Goal: Navigation & Orientation: Find specific page/section

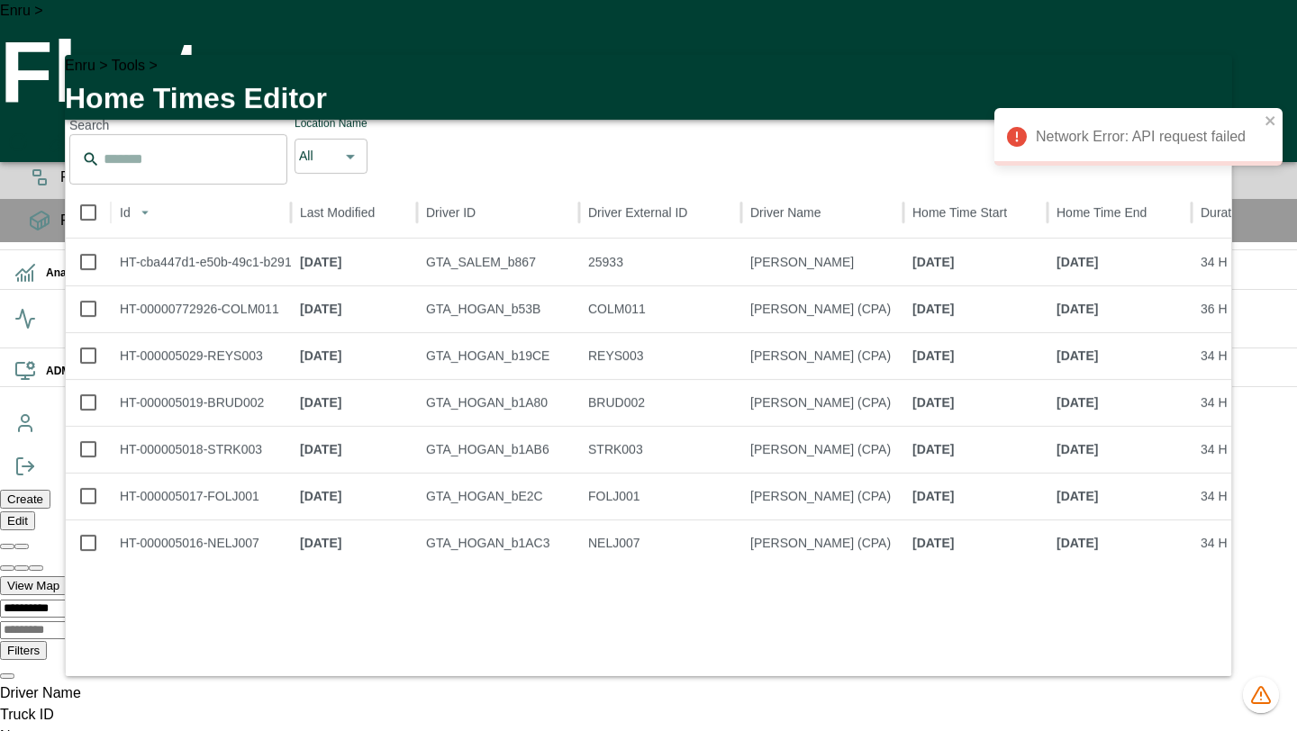
scroll to position [0, 21]
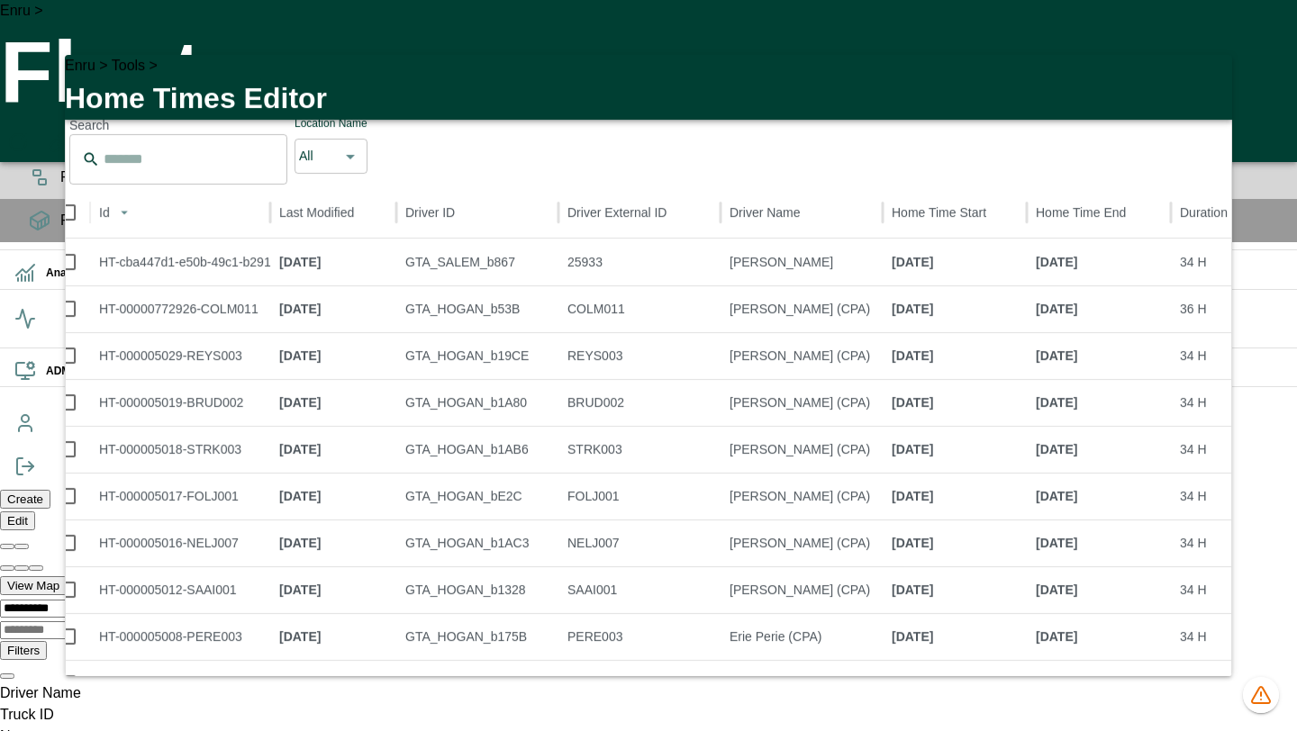
click at [1201, 91] on icon "button" at bounding box center [1207, 80] width 22 height 22
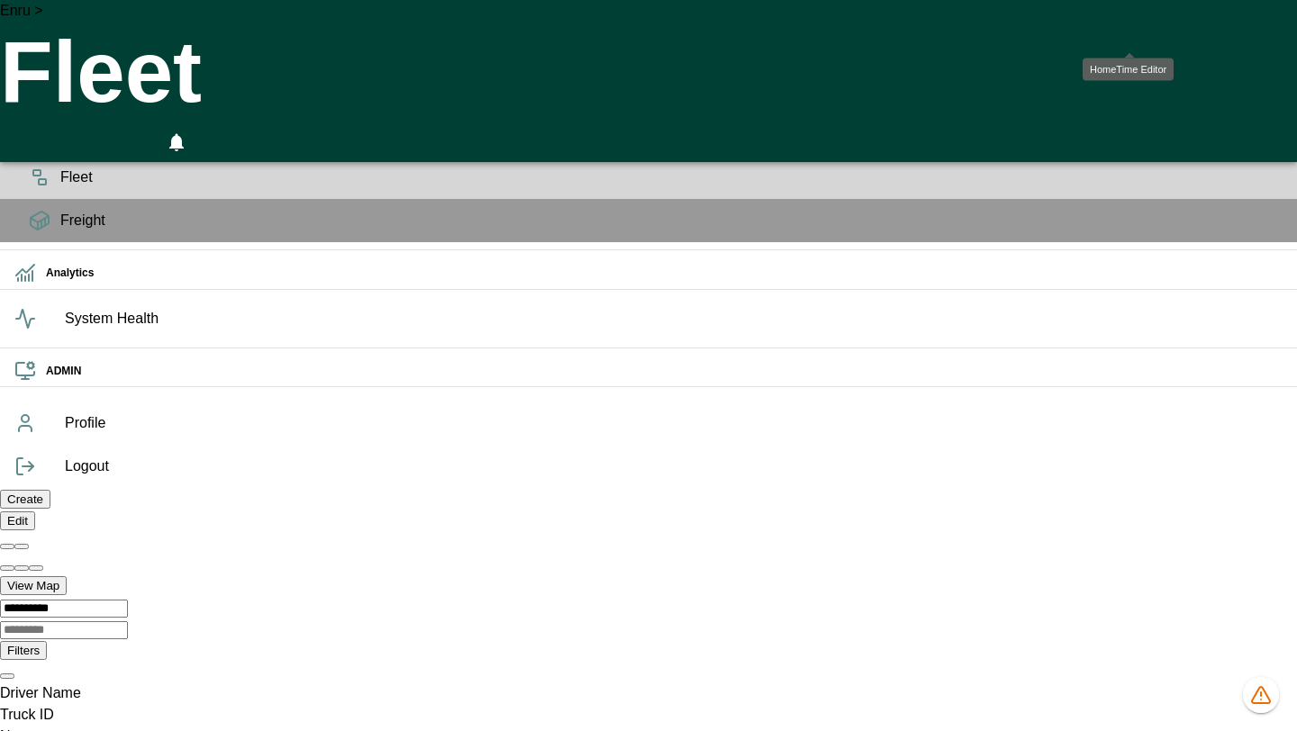
click at [111, 131] on icon "HomeTime Editor" at bounding box center [98, 142] width 26 height 23
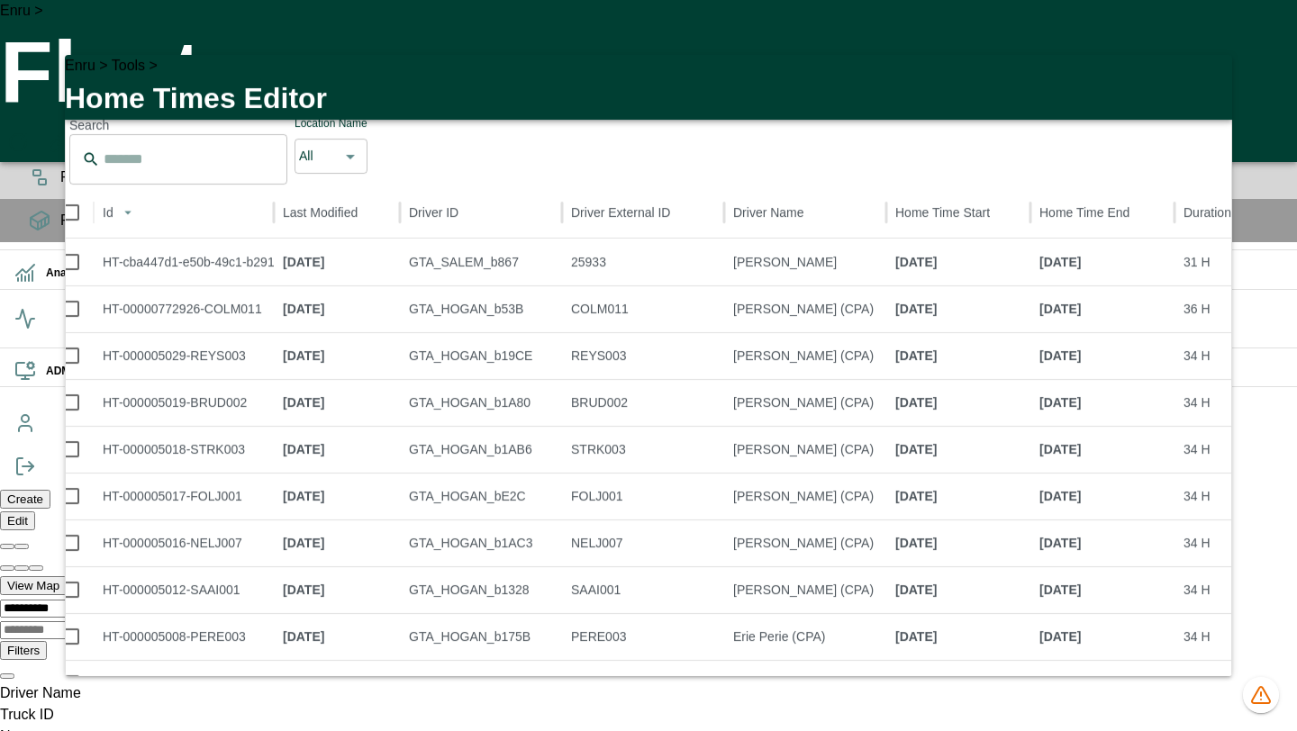
scroll to position [11, 0]
click at [1201, 88] on icon "button" at bounding box center [1207, 80] width 22 height 22
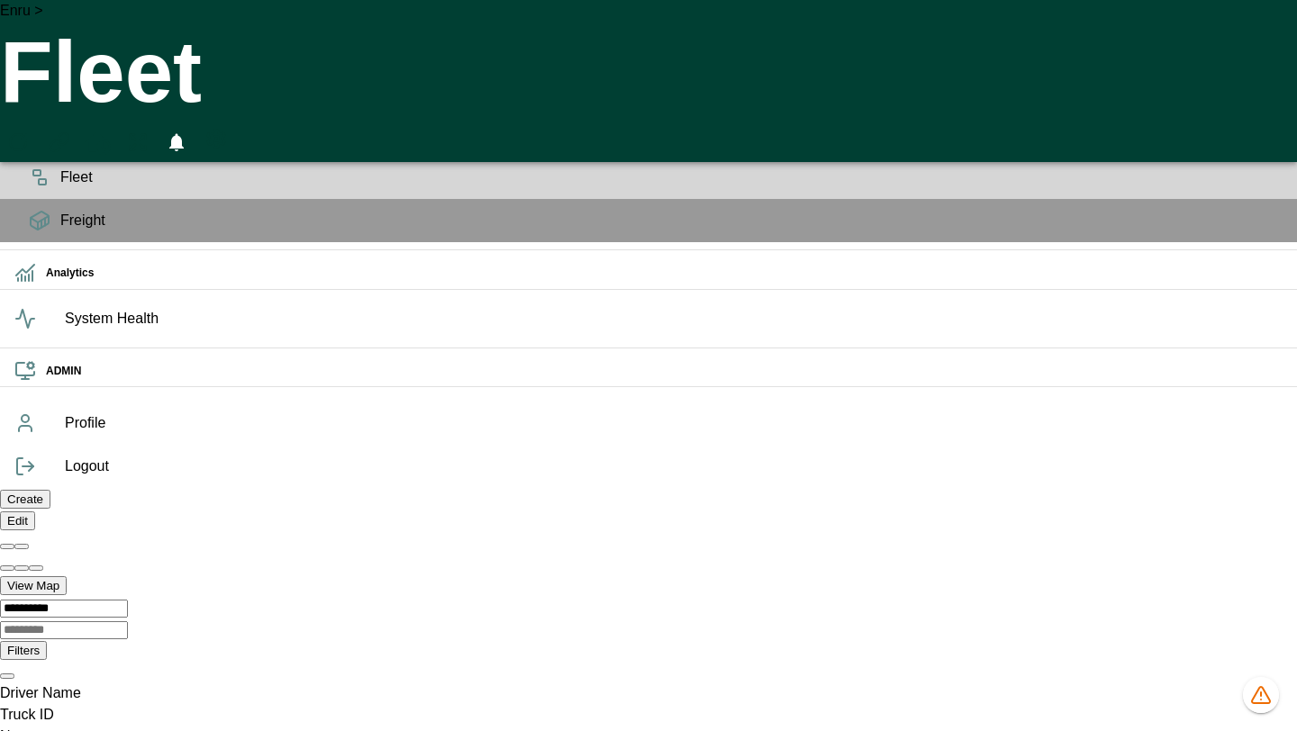
scroll to position [0, 1282042]
click at [115, 122] on button "HomeTime Editor" at bounding box center [99, 142] width 32 height 40
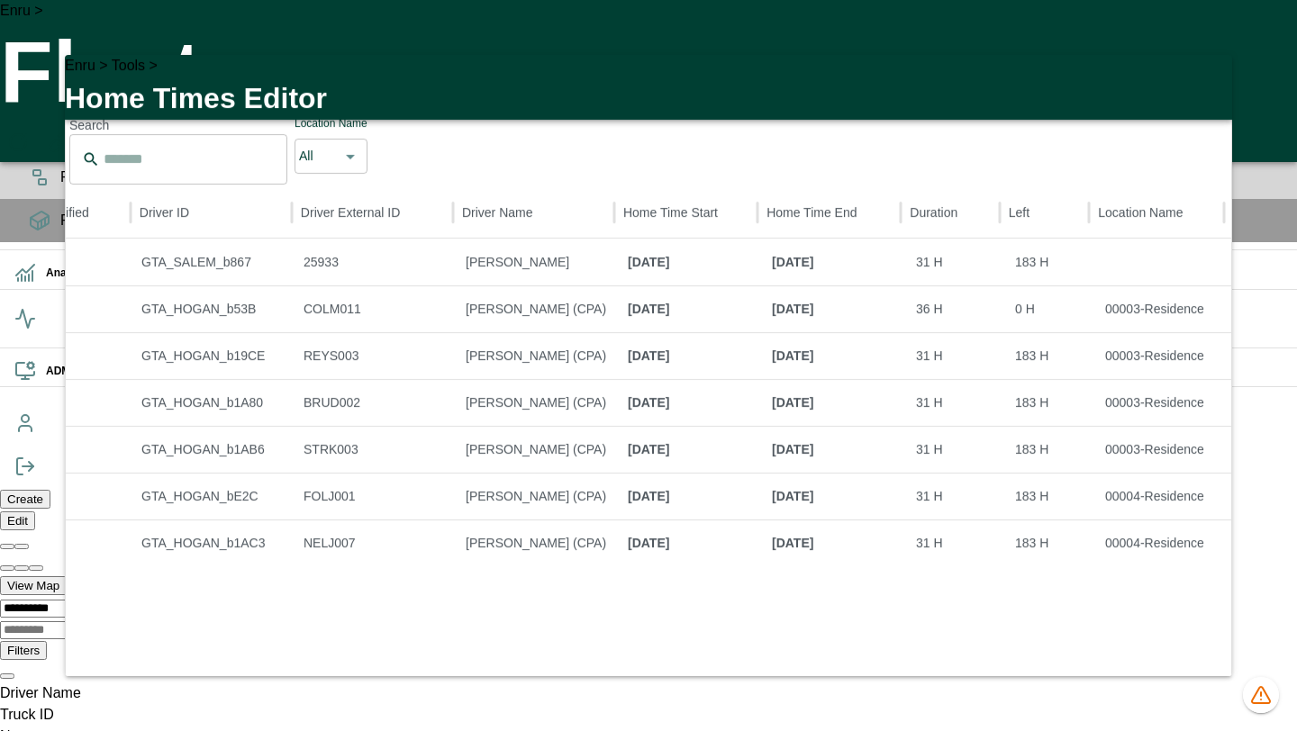
scroll to position [0, 0]
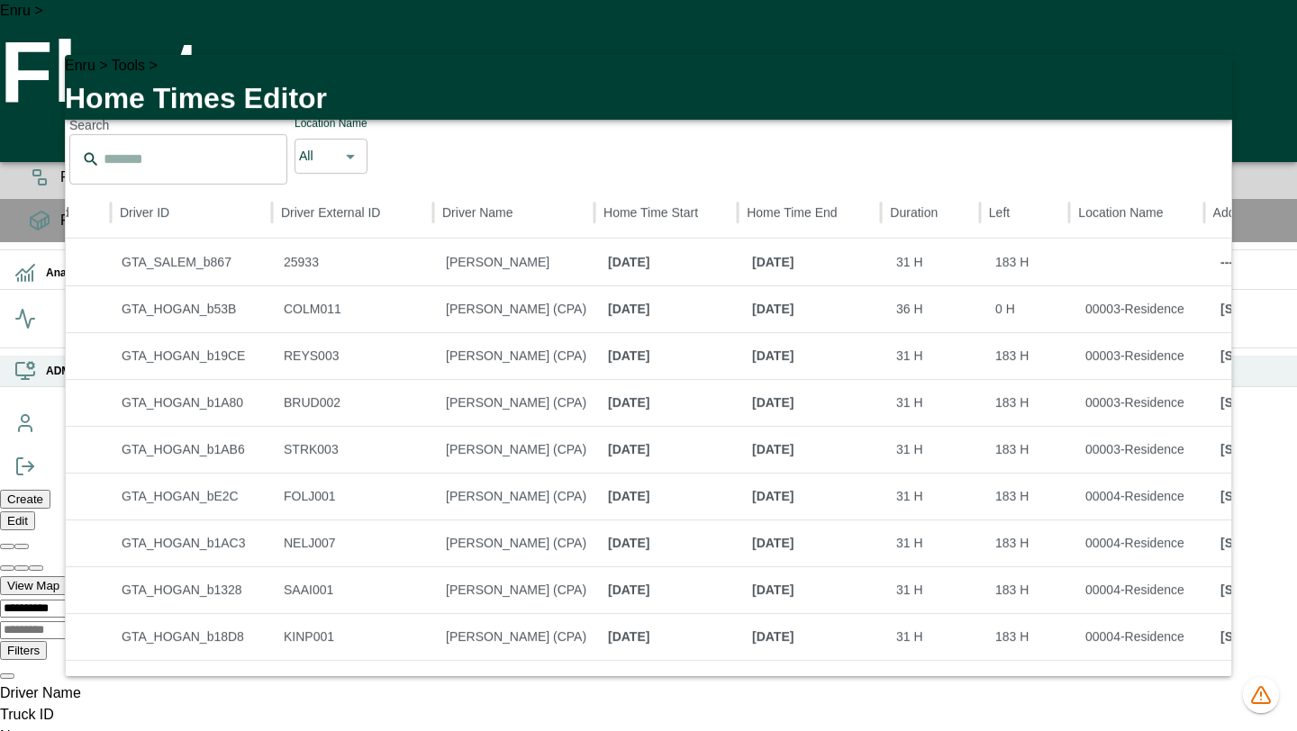
click at [32, 376] on icon at bounding box center [25, 369] width 18 height 13
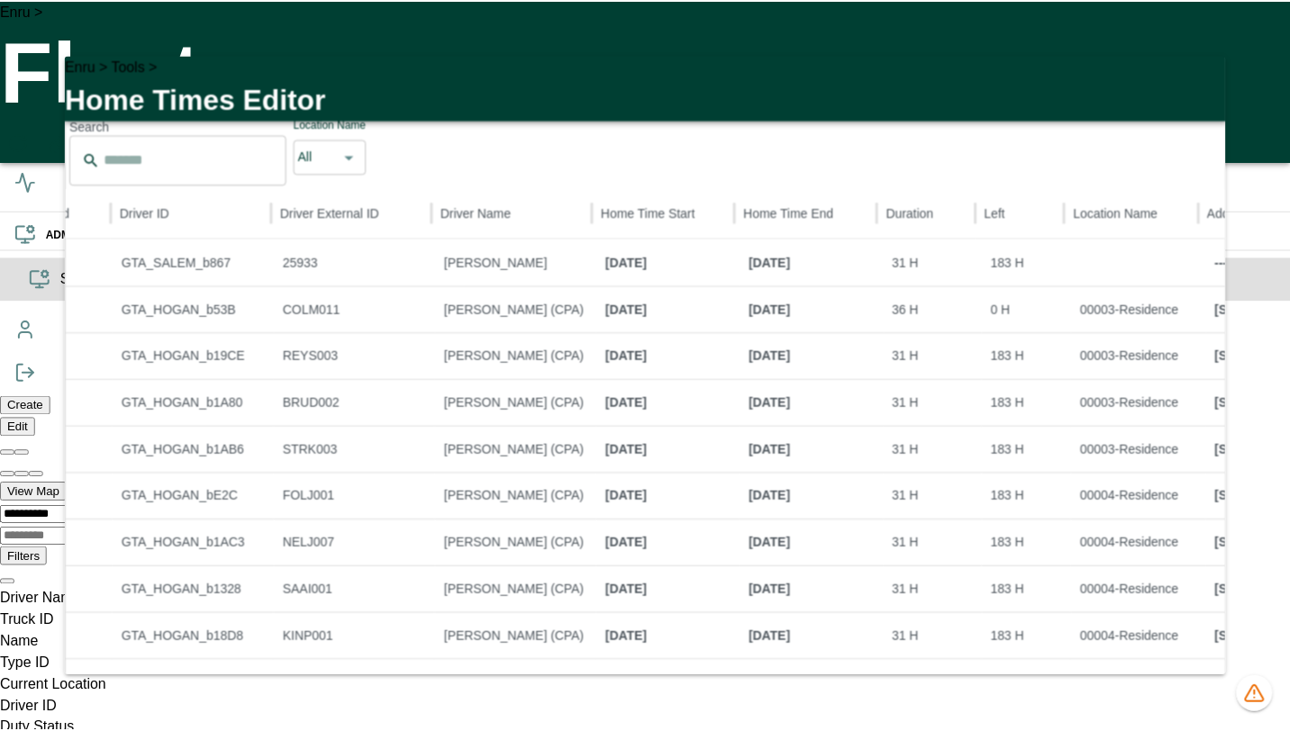
scroll to position [0, 1282042]
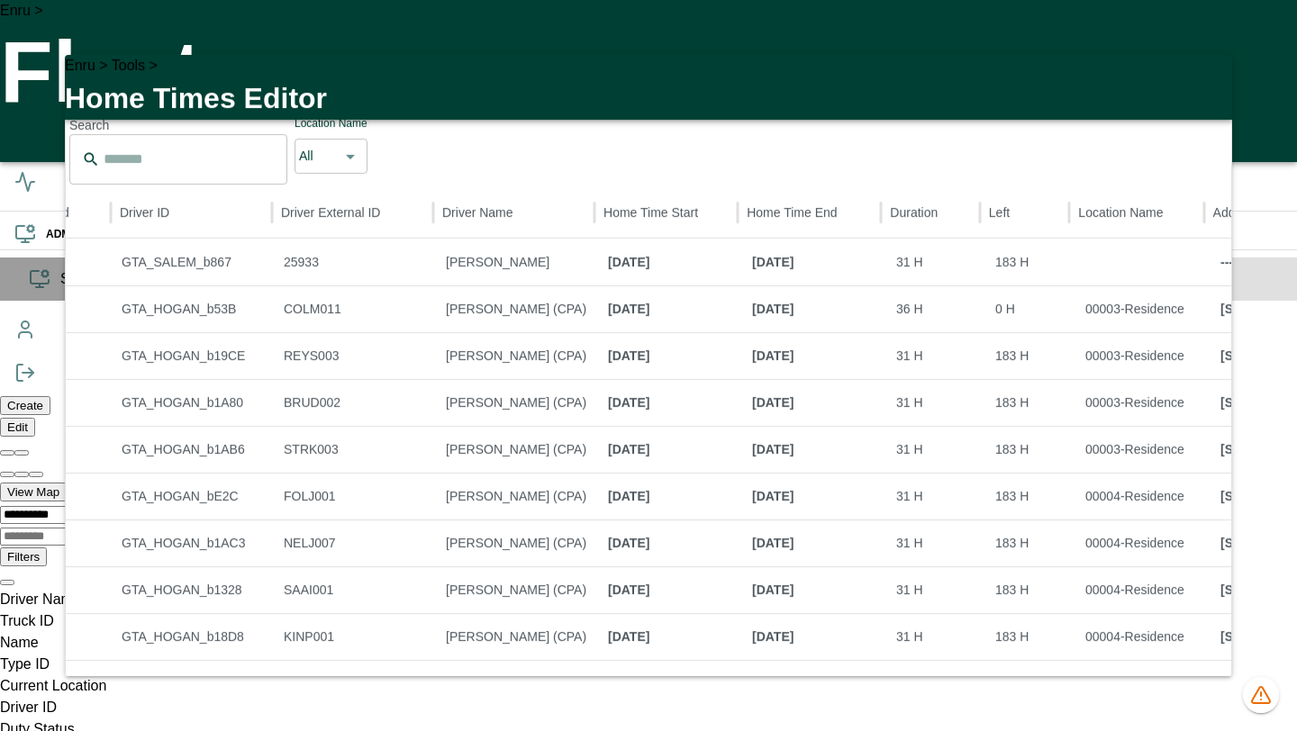
click at [60, 290] on span "System Config" at bounding box center [671, 279] width 1222 height 22
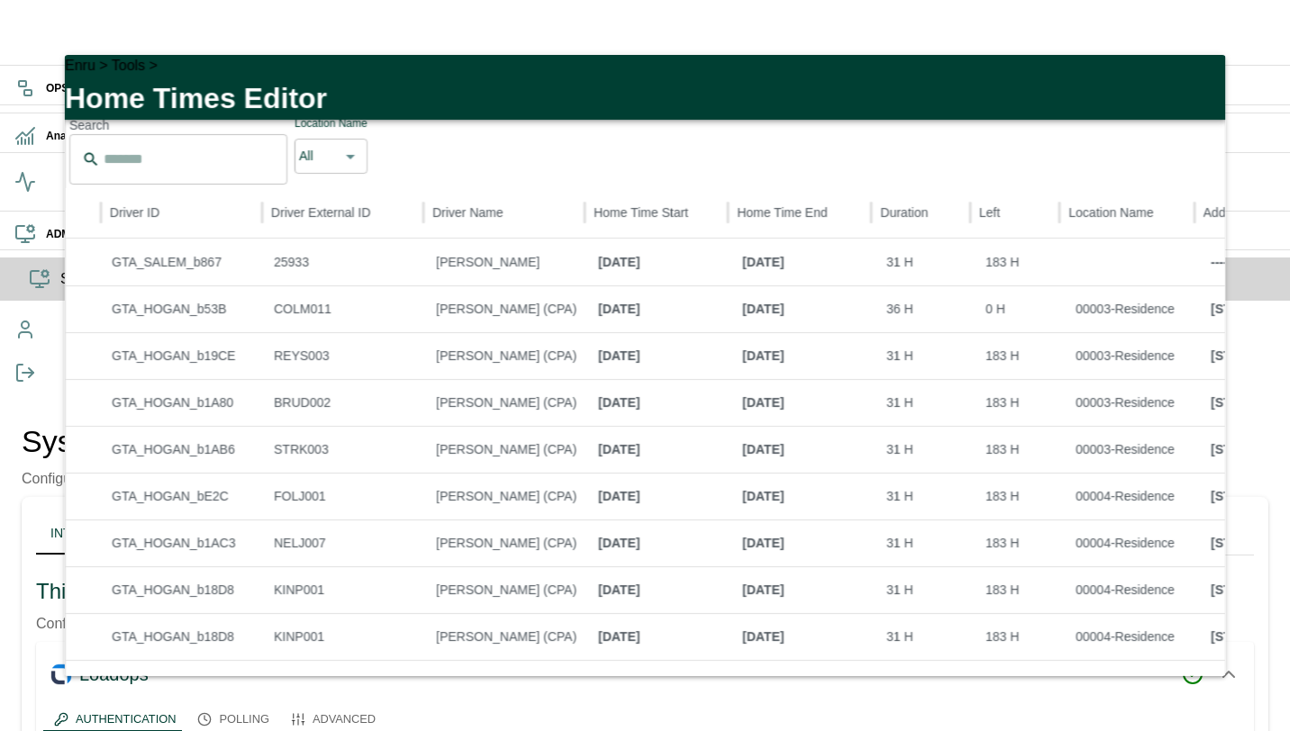
scroll to position [0, 314]
click at [60, 290] on span "System Config" at bounding box center [667, 279] width 1215 height 22
click at [1206, 79] on icon "button" at bounding box center [1200, 80] width 22 height 22
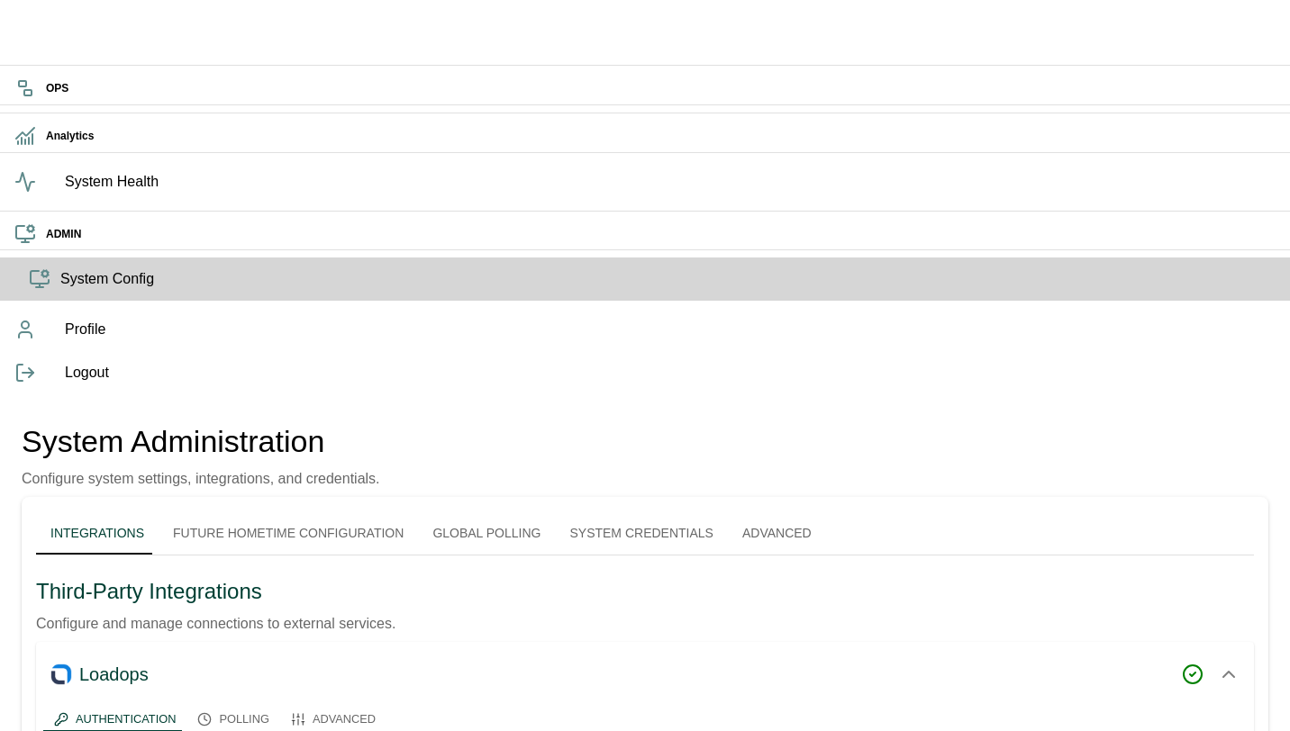
click at [269, 511] on button "Future Hometime Configuration" at bounding box center [287, 532] width 259 height 43
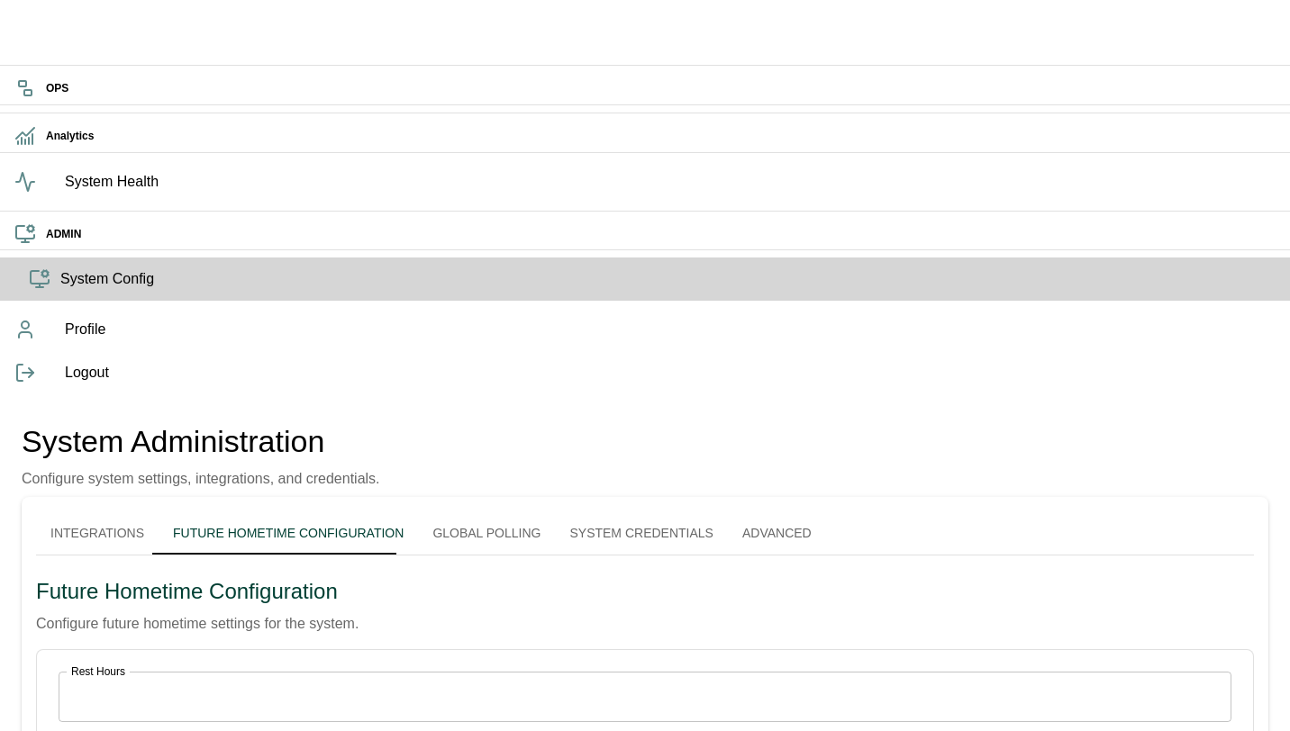
scroll to position [4, 0]
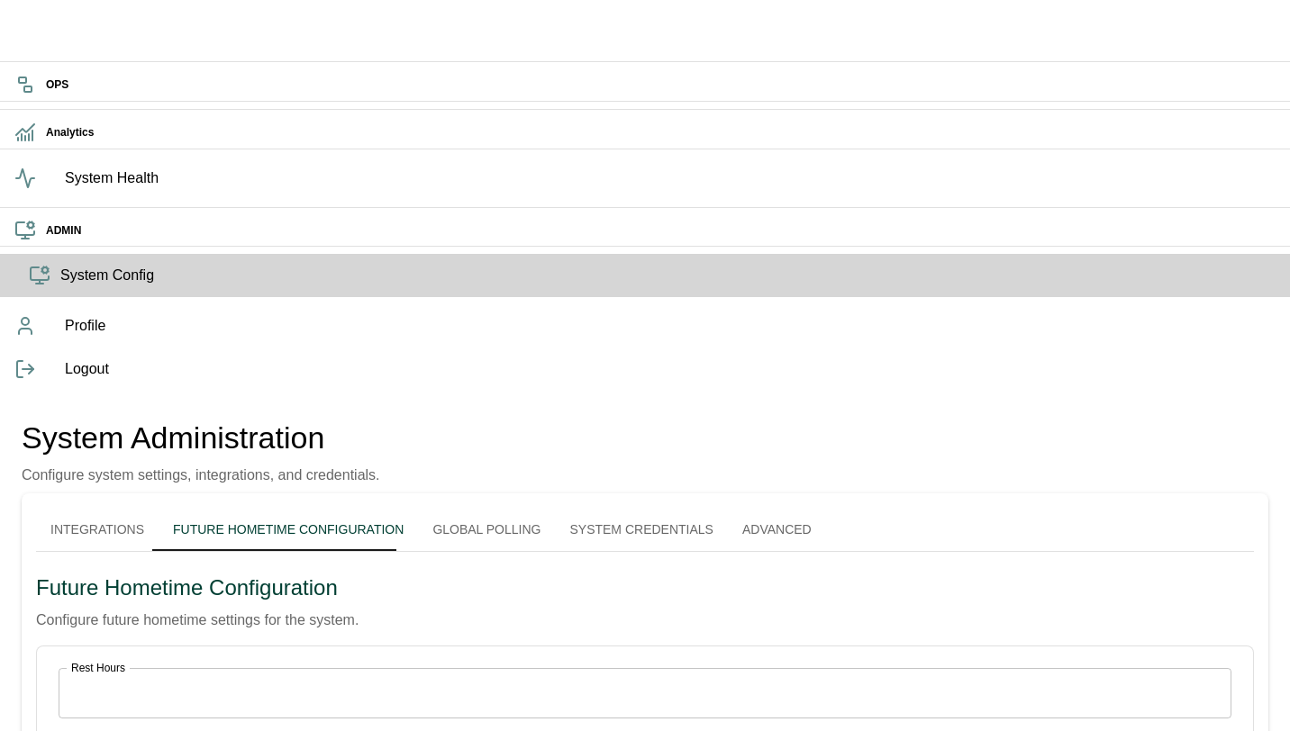
click at [158, 508] on button "Integrations" at bounding box center [97, 529] width 122 height 43
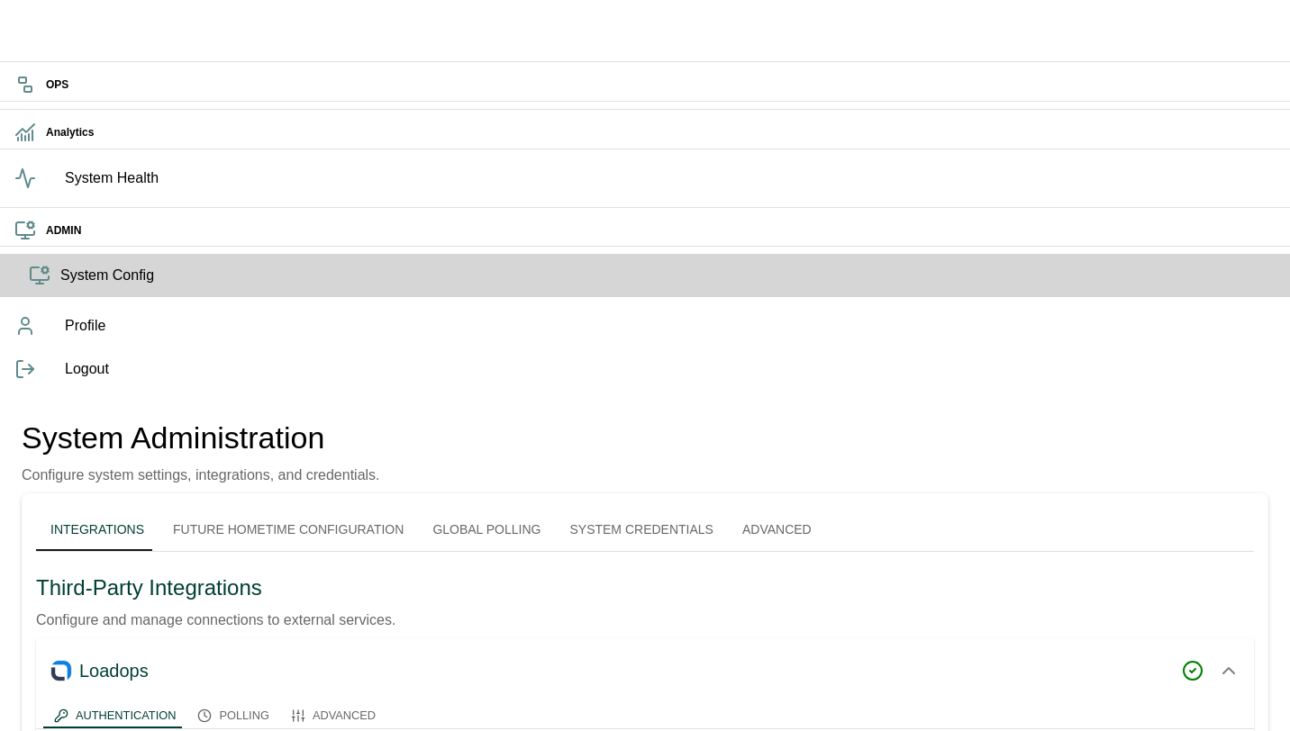
click at [341, 508] on button "Future Hometime Configuration" at bounding box center [287, 529] width 259 height 43
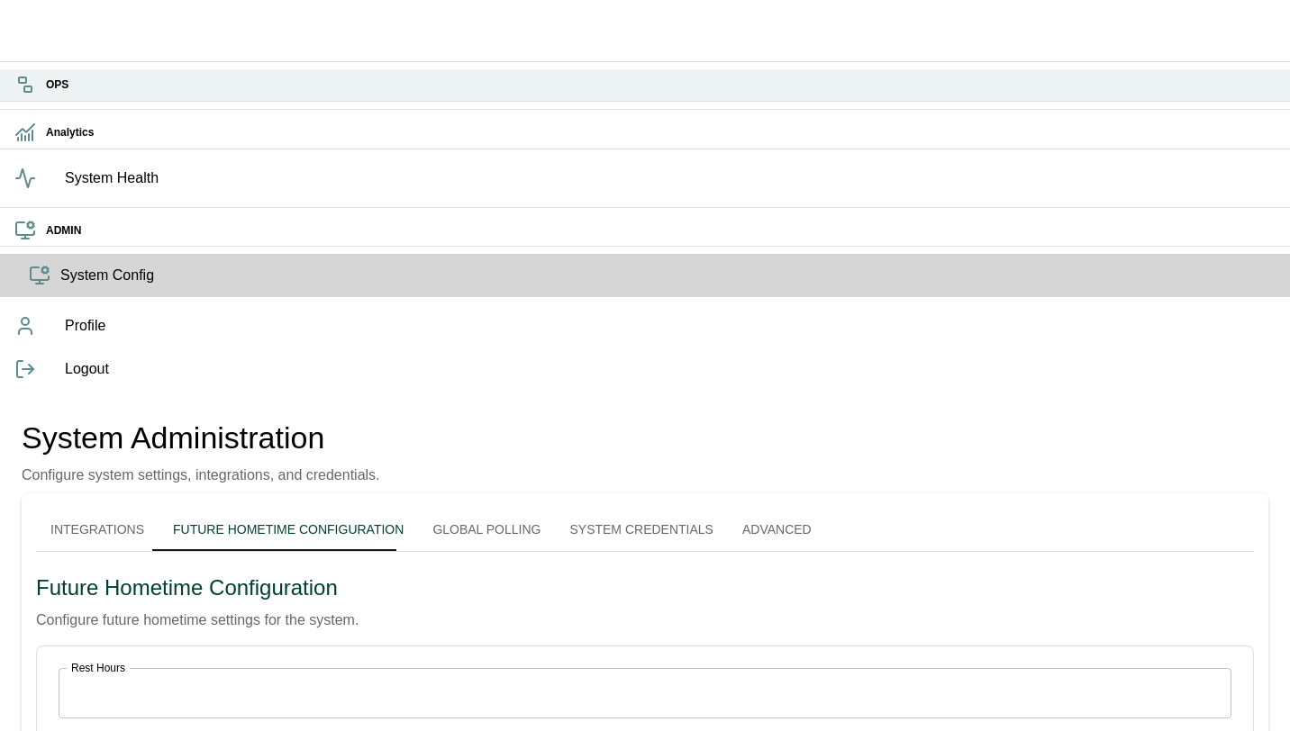
click at [13, 95] on div "OPS" at bounding box center [645, 85] width 1290 height 32
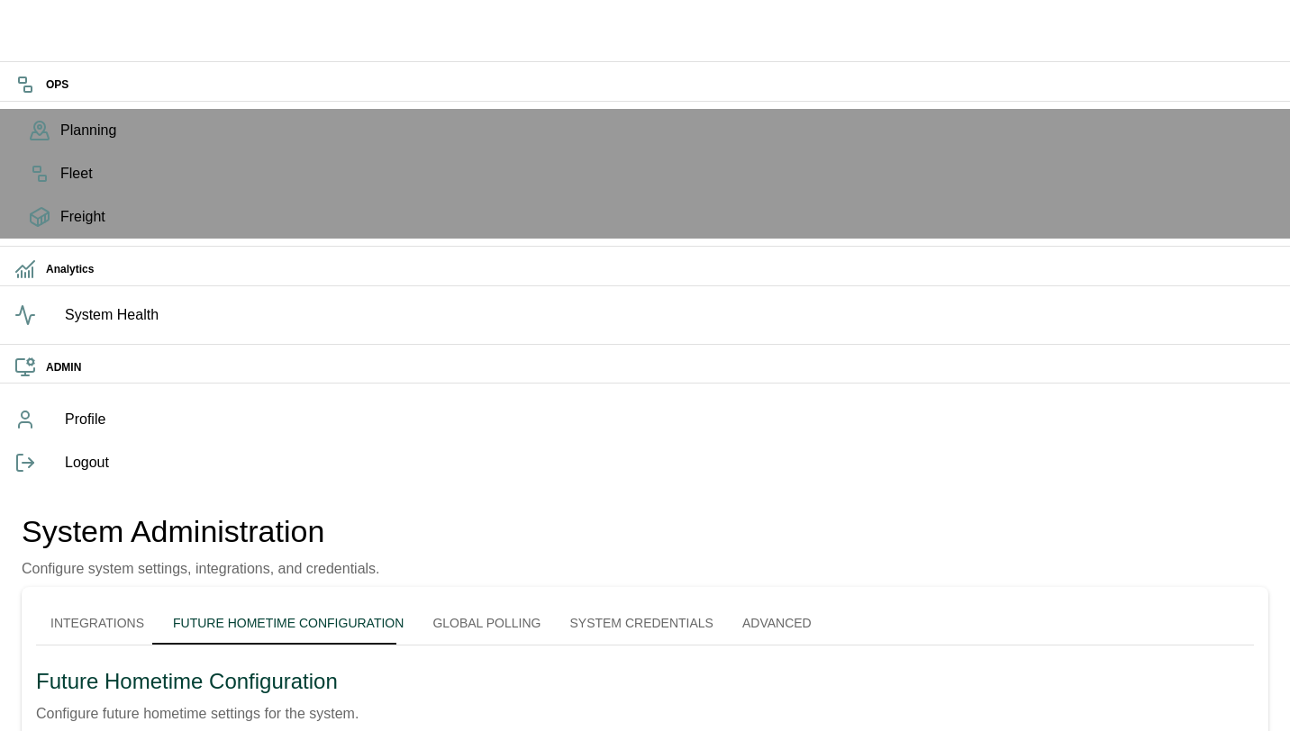
click at [158, 602] on button "Integrations" at bounding box center [97, 623] width 122 height 43
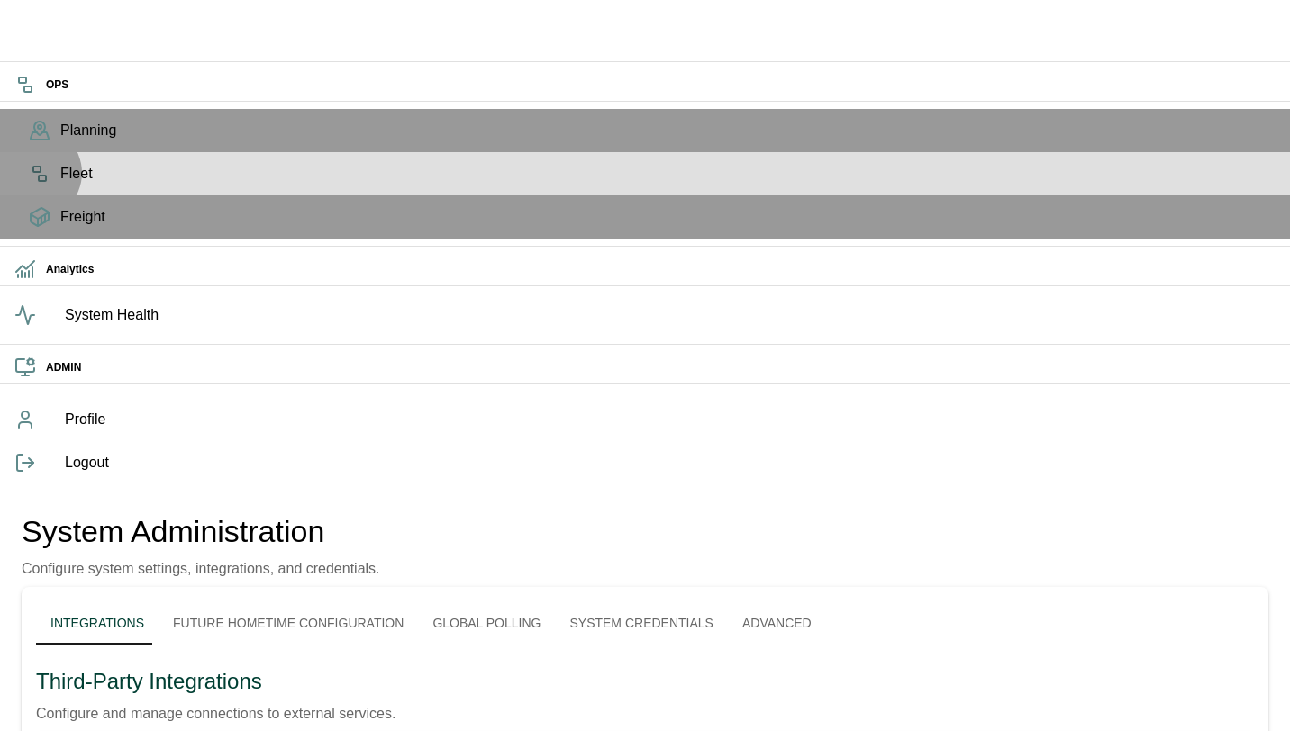
click at [34, 185] on icon at bounding box center [40, 174] width 22 height 22
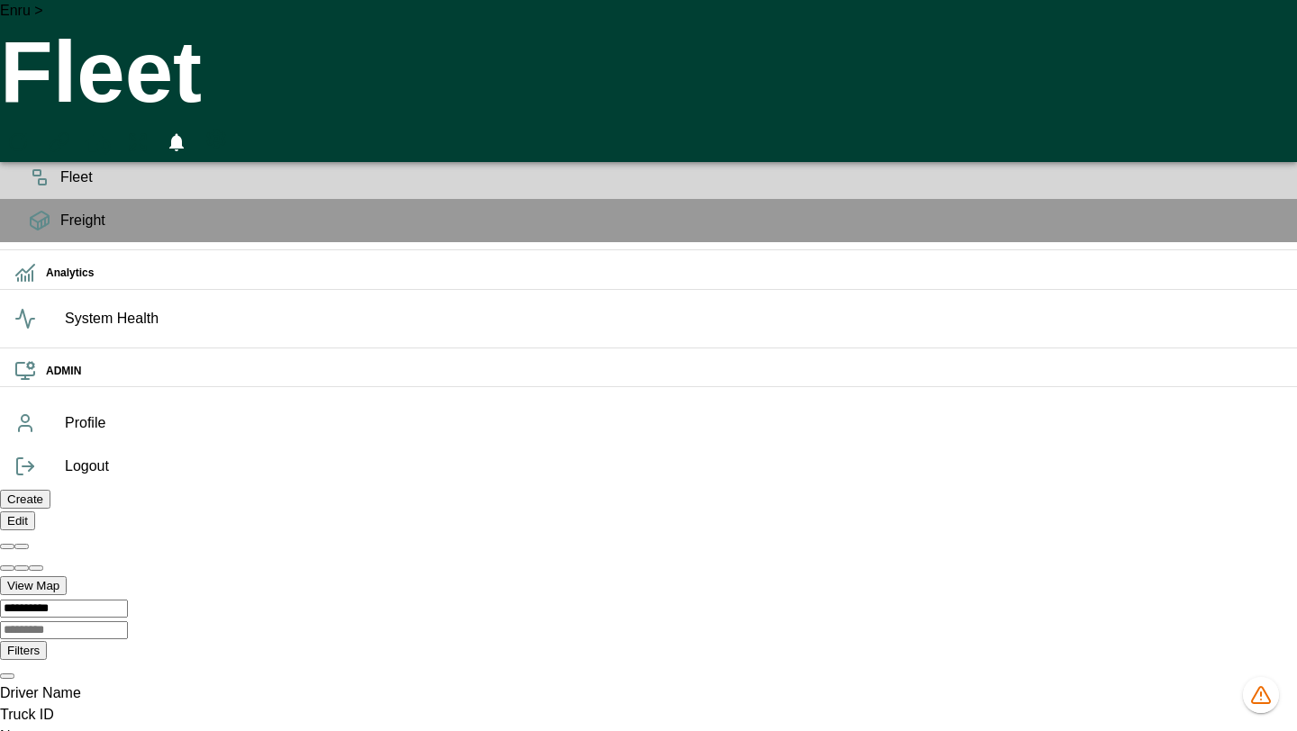
scroll to position [0, 1282042]
click at [111, 131] on icon "HomeTime Editor" at bounding box center [98, 142] width 26 height 23
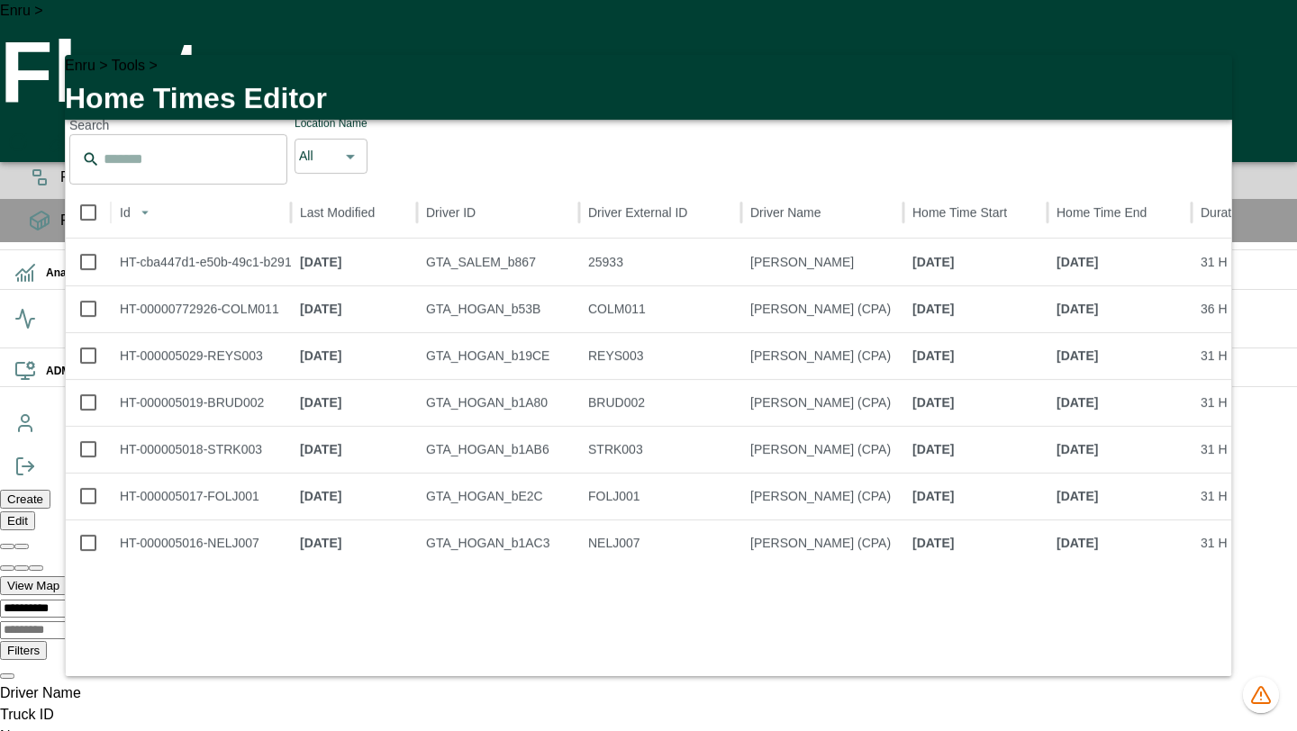
scroll to position [0, 19]
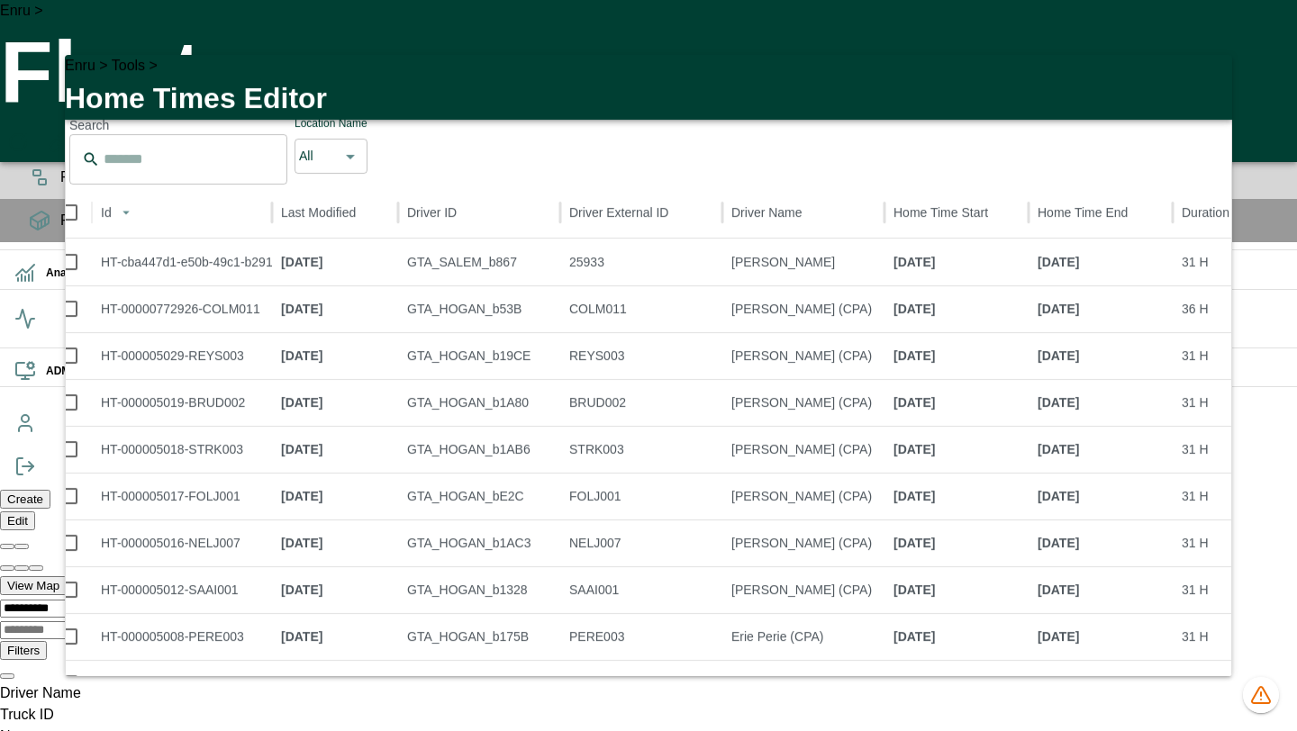
click at [1206, 91] on icon "button" at bounding box center [1207, 80] width 22 height 22
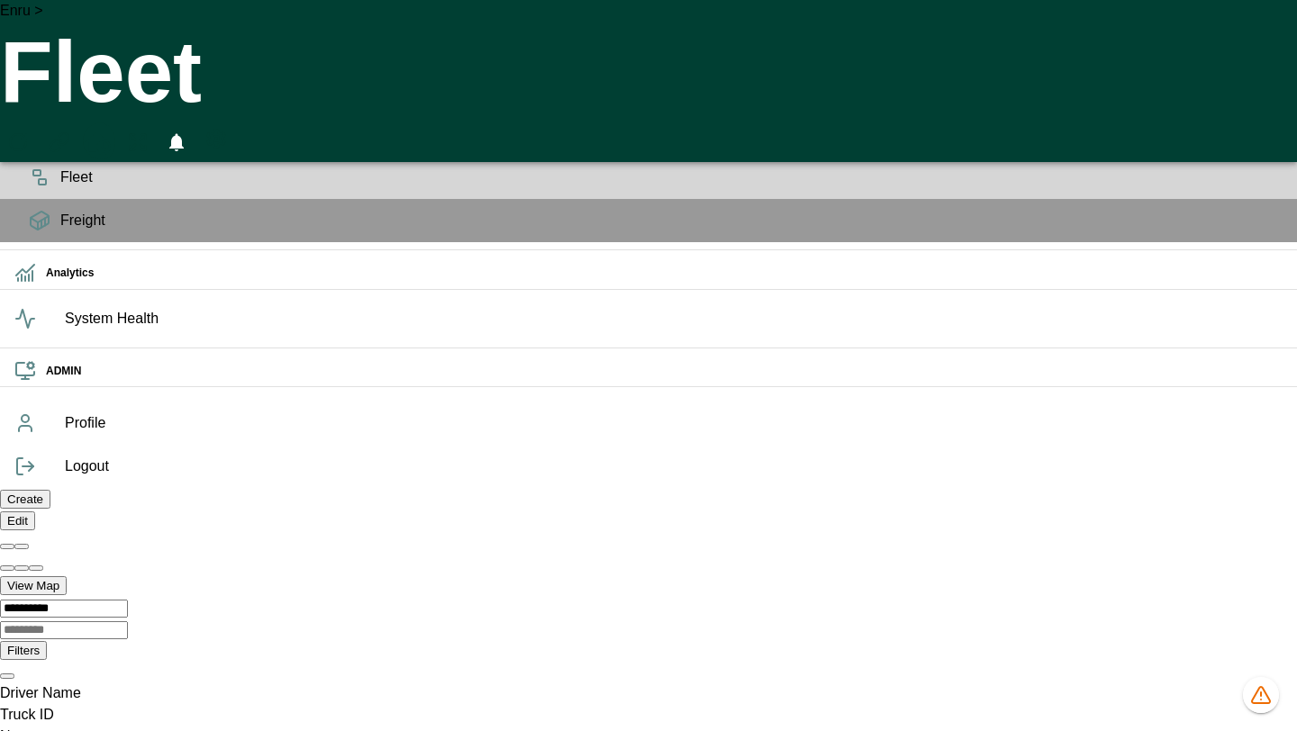
click at [113, 131] on icon "HomeTime Editor" at bounding box center [99, 145] width 28 height 28
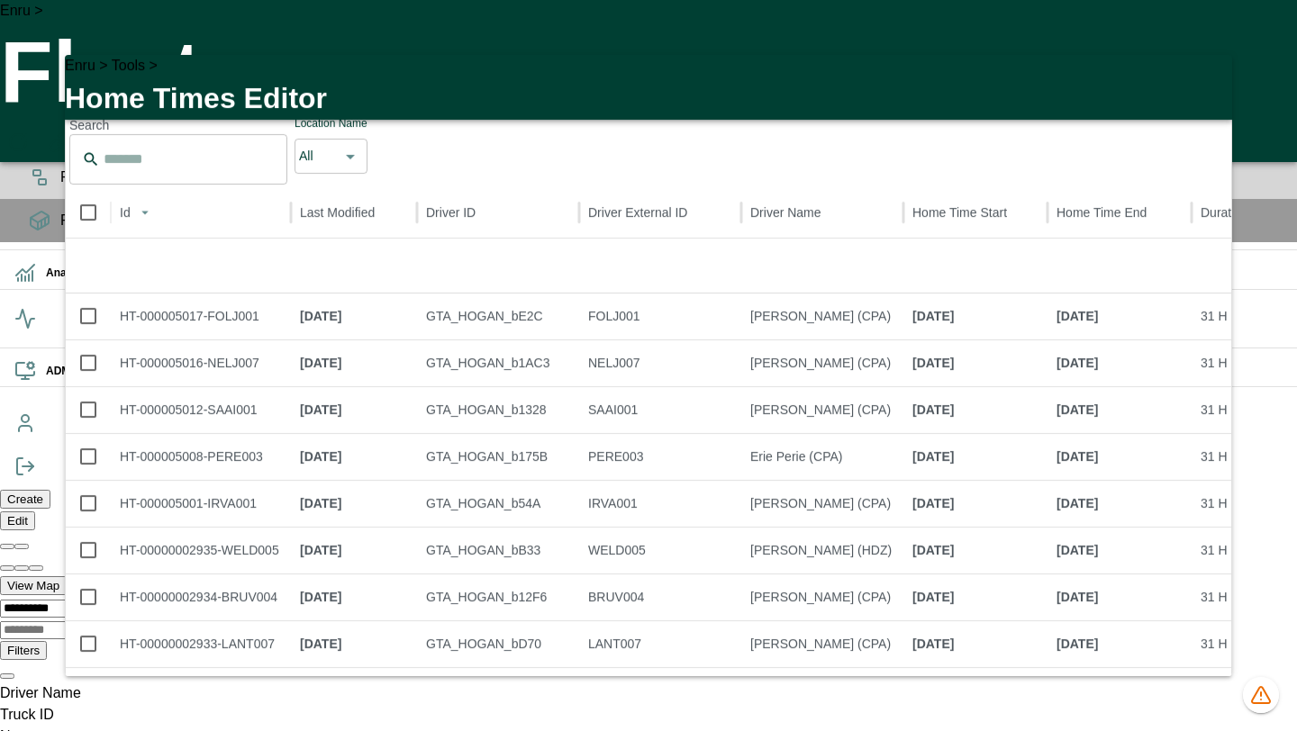
scroll to position [723, 0]
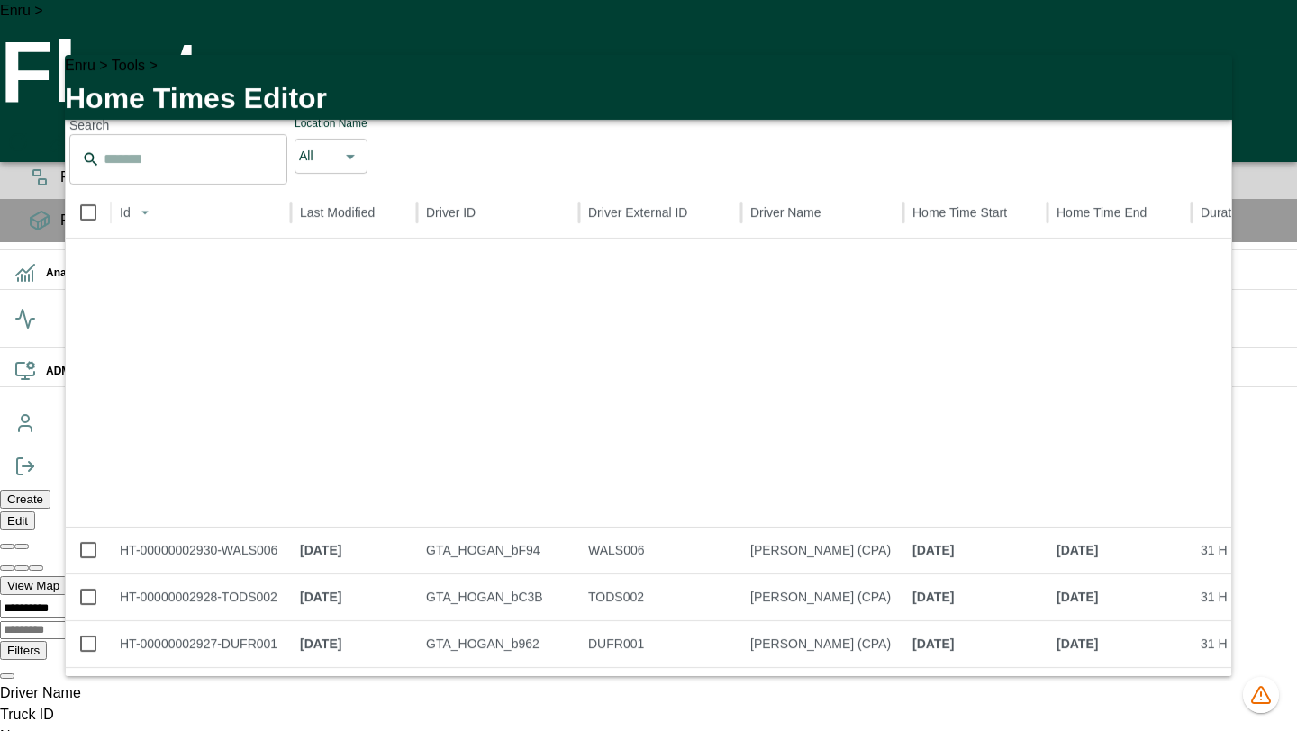
click at [1208, 91] on icon "button" at bounding box center [1207, 80] width 22 height 22
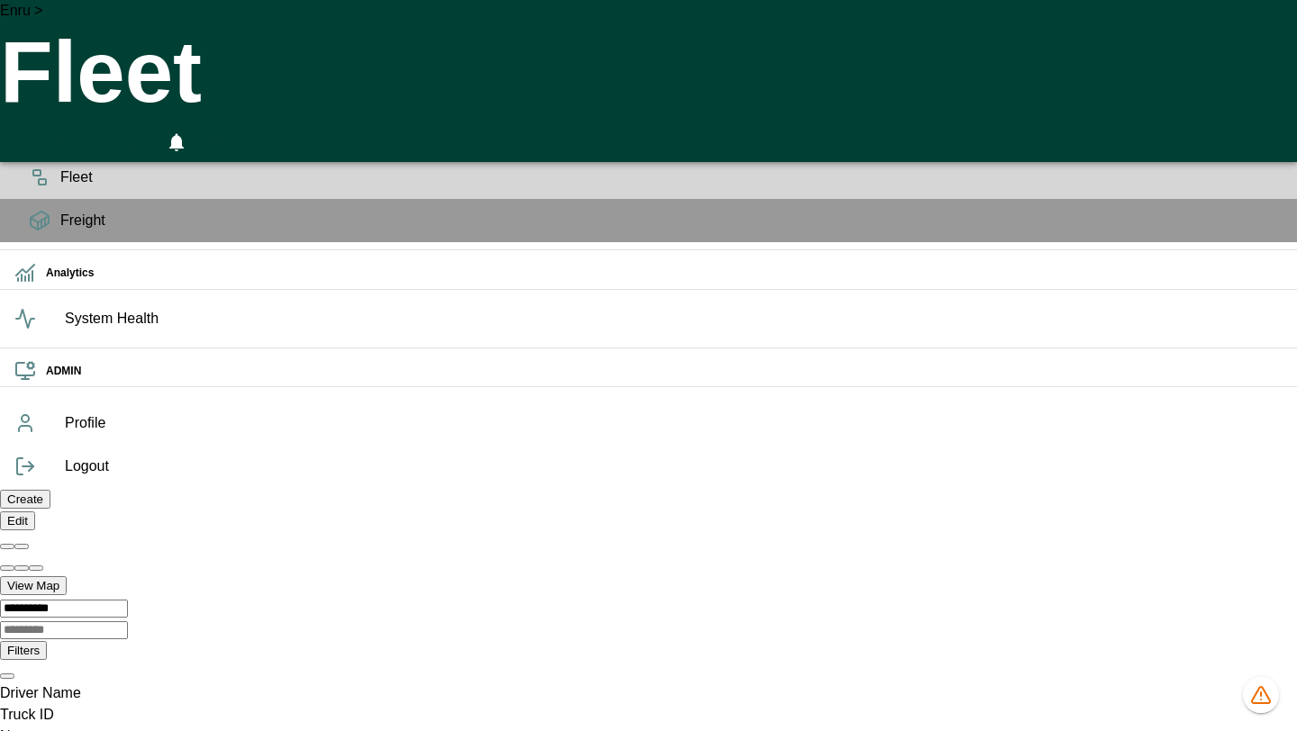
scroll to position [0, 1282042]
click at [111, 131] on icon "HomeTime Editor" at bounding box center [98, 142] width 26 height 23
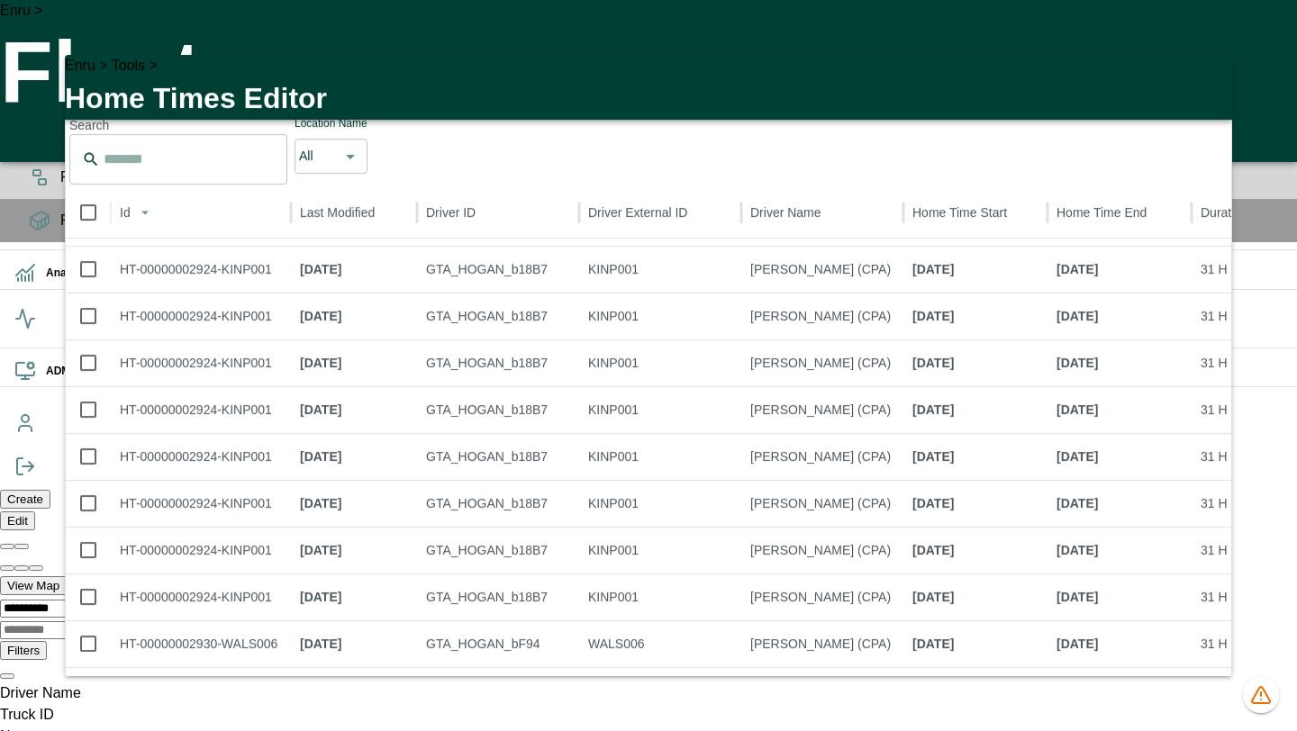
scroll to position [1844, 0]
click at [1026, 695] on li "100" at bounding box center [1030, 702] width 53 height 32
type input "***"
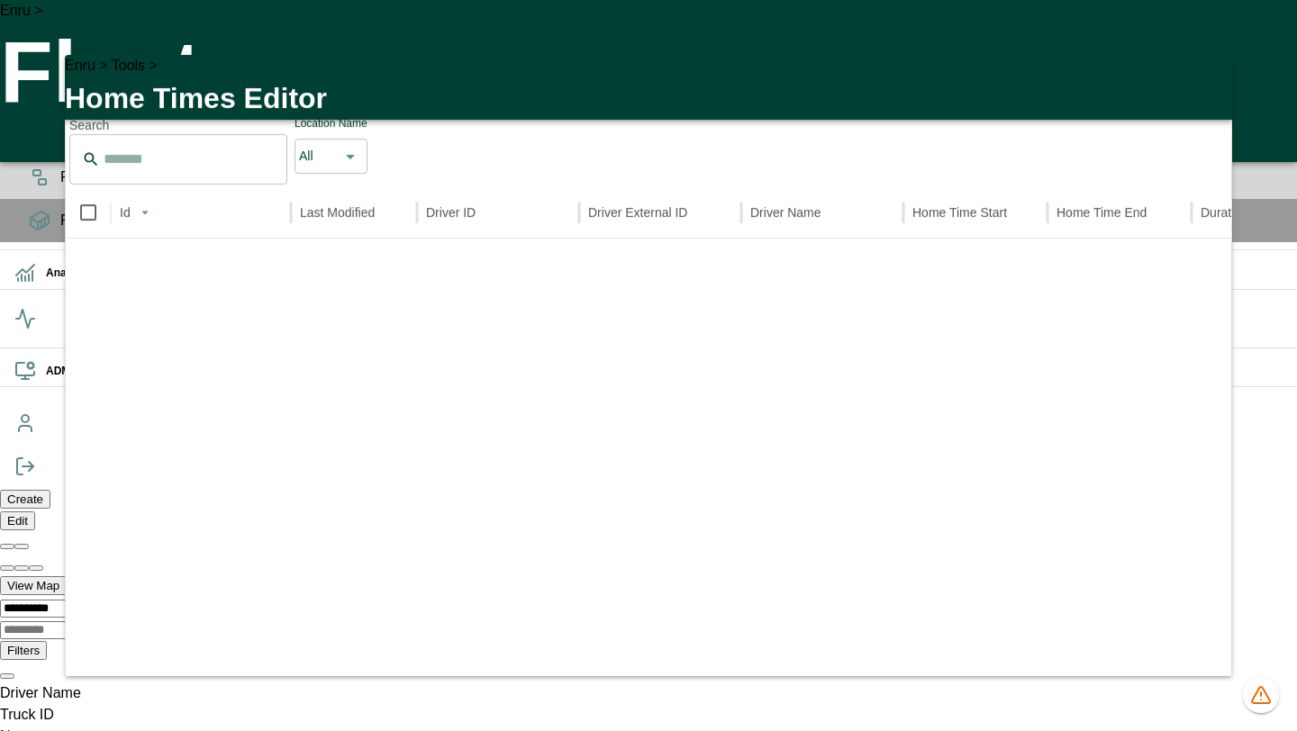
scroll to position [2475, 0]
click at [1209, 87] on icon "button" at bounding box center [1207, 80] width 22 height 22
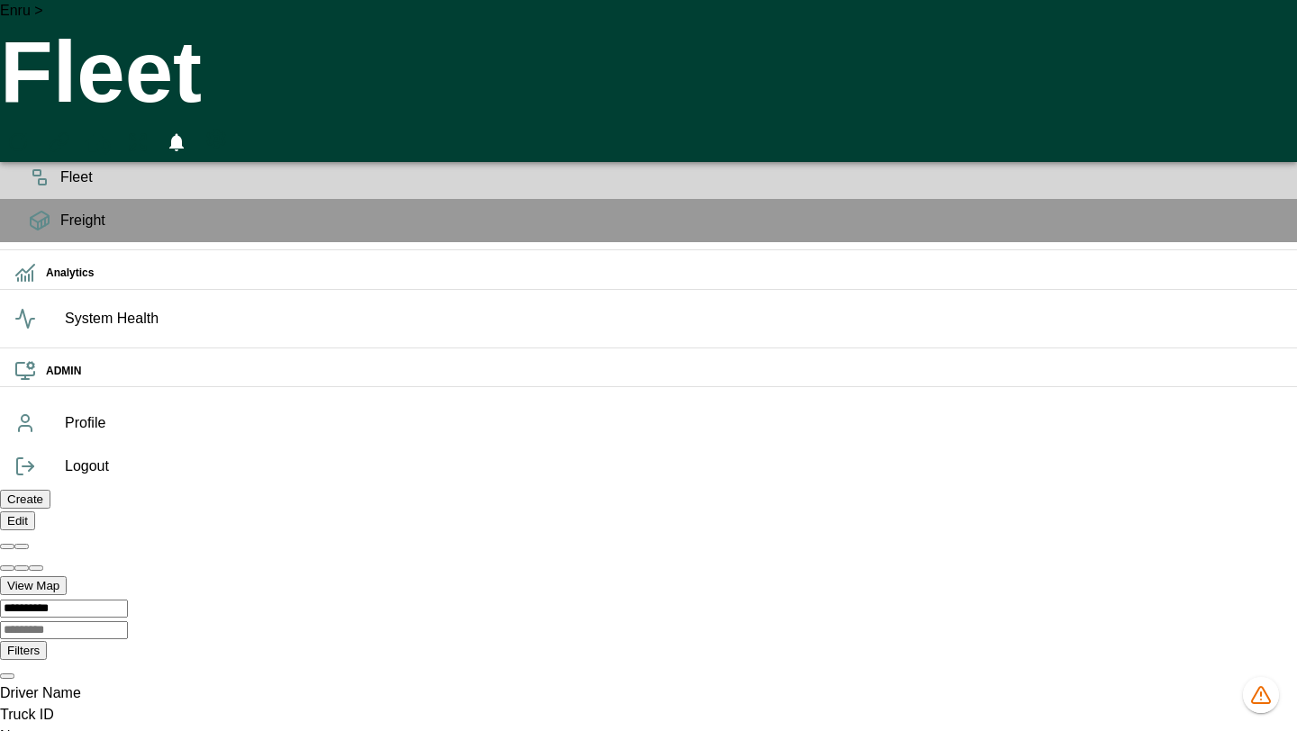
click at [113, 131] on icon "HomeTime Editor" at bounding box center [99, 145] width 28 height 28
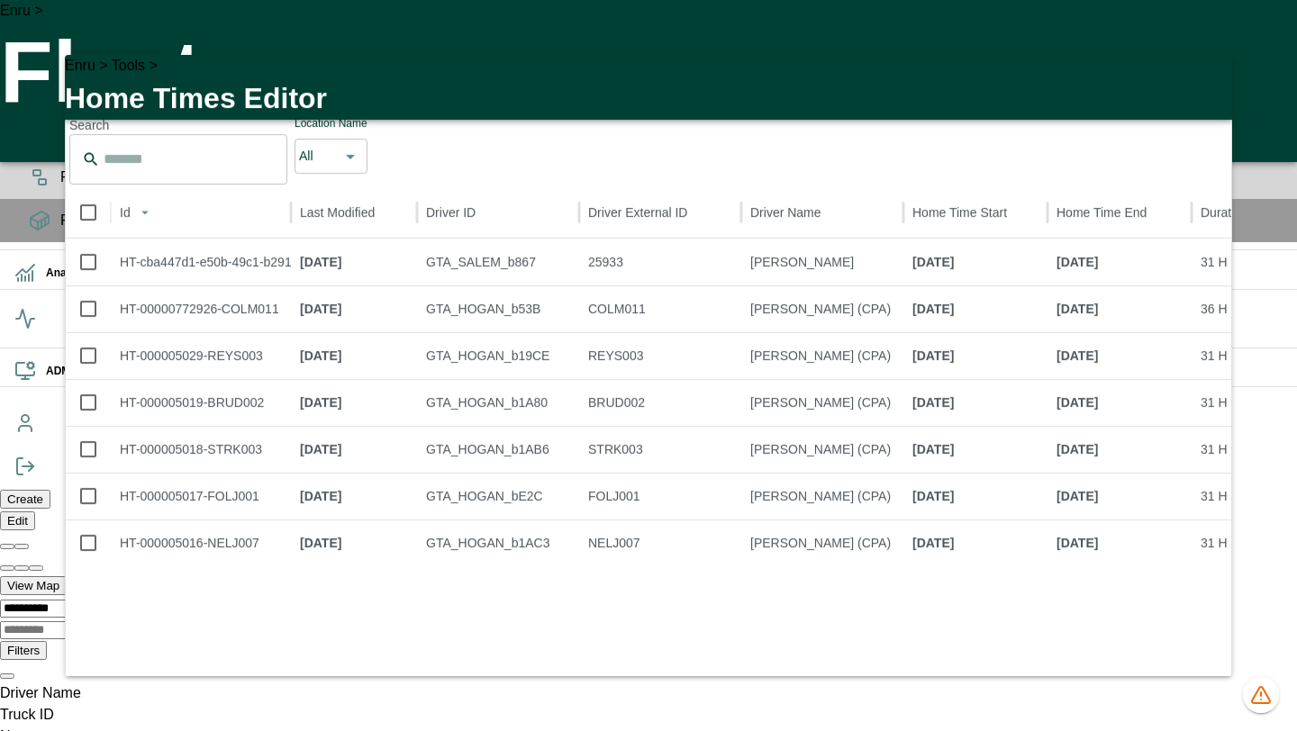
scroll to position [0, 0]
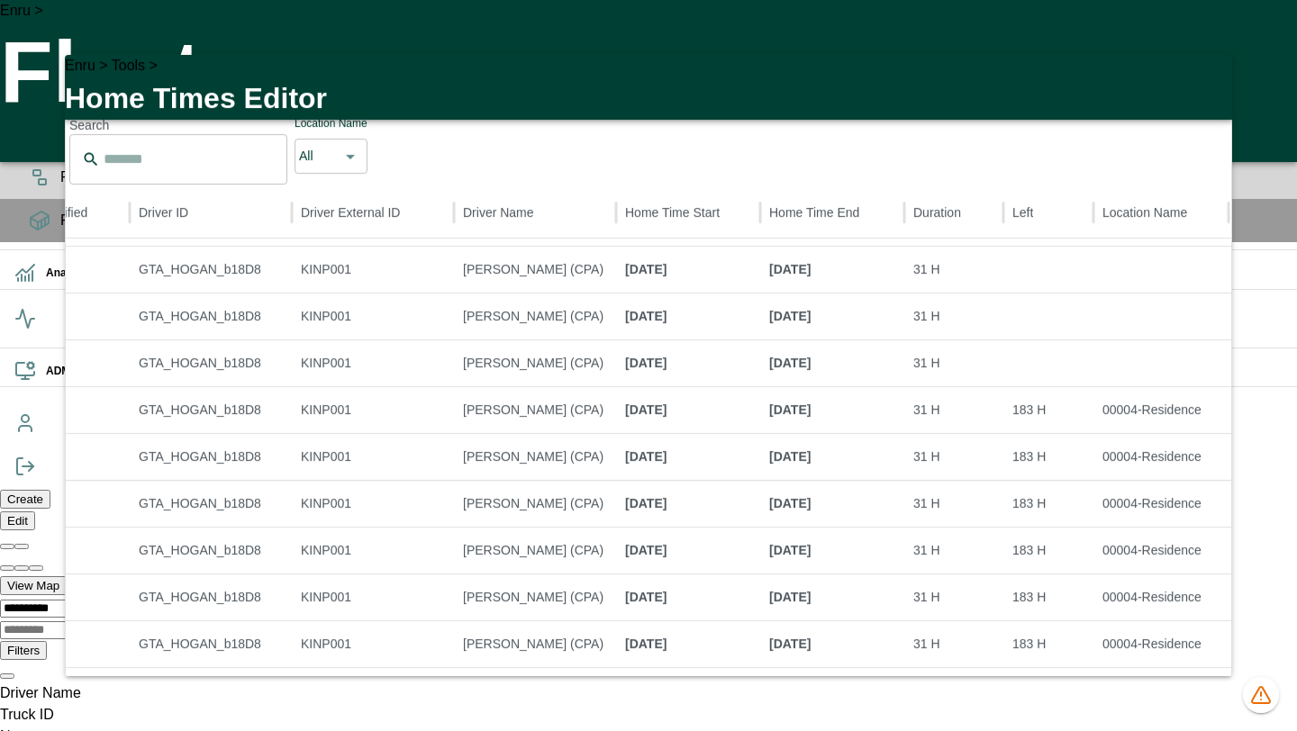
click at [1205, 88] on icon "button" at bounding box center [1207, 80] width 22 height 22
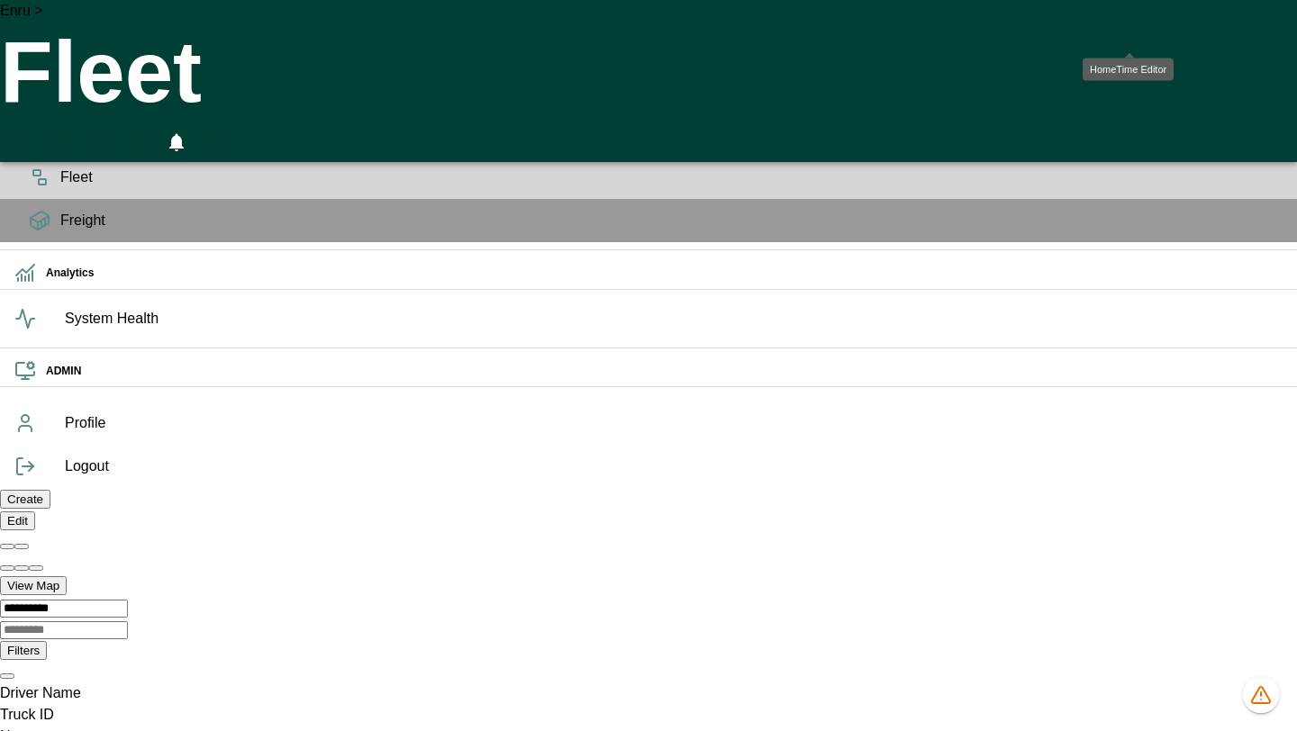
click at [111, 131] on icon "HomeTime Editor" at bounding box center [98, 142] width 26 height 23
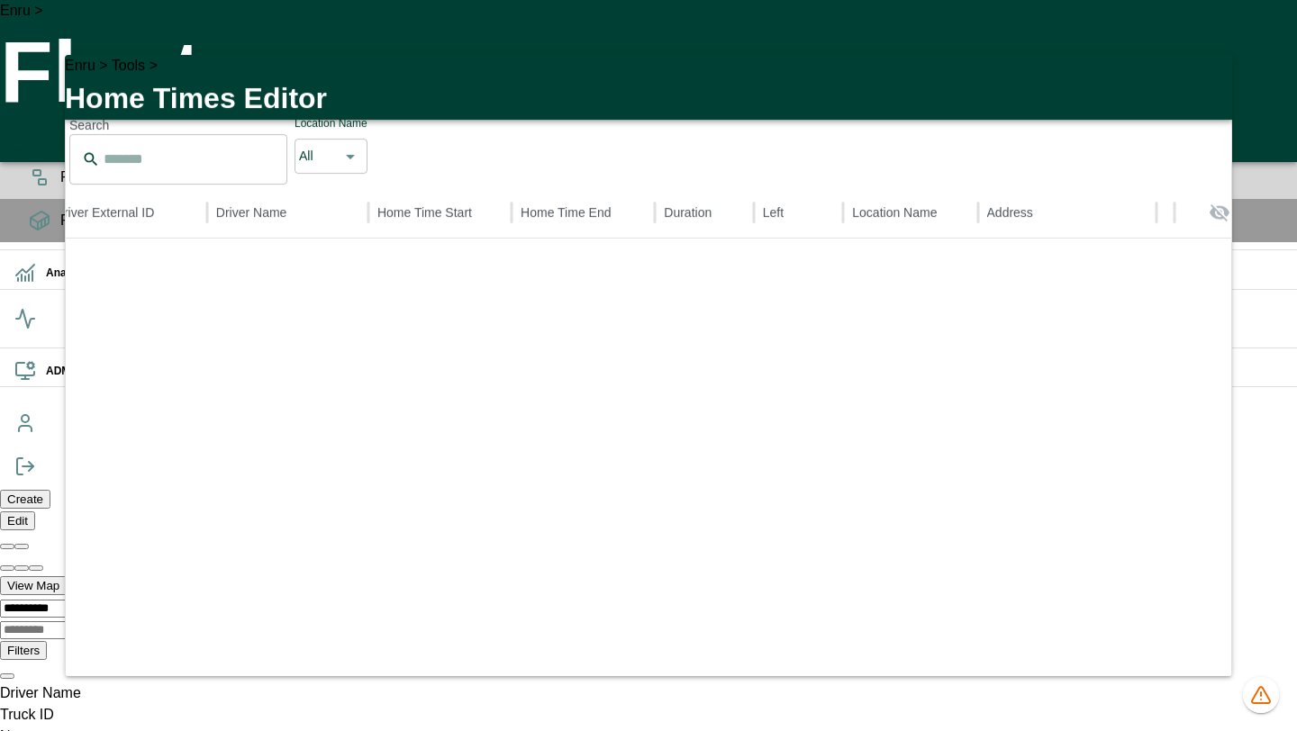
drag, startPoint x: 403, startPoint y: 452, endPoint x: 445, endPoint y: 450, distance: 42.4
drag, startPoint x: 381, startPoint y: 450, endPoint x: 471, endPoint y: 475, distance: 93.5
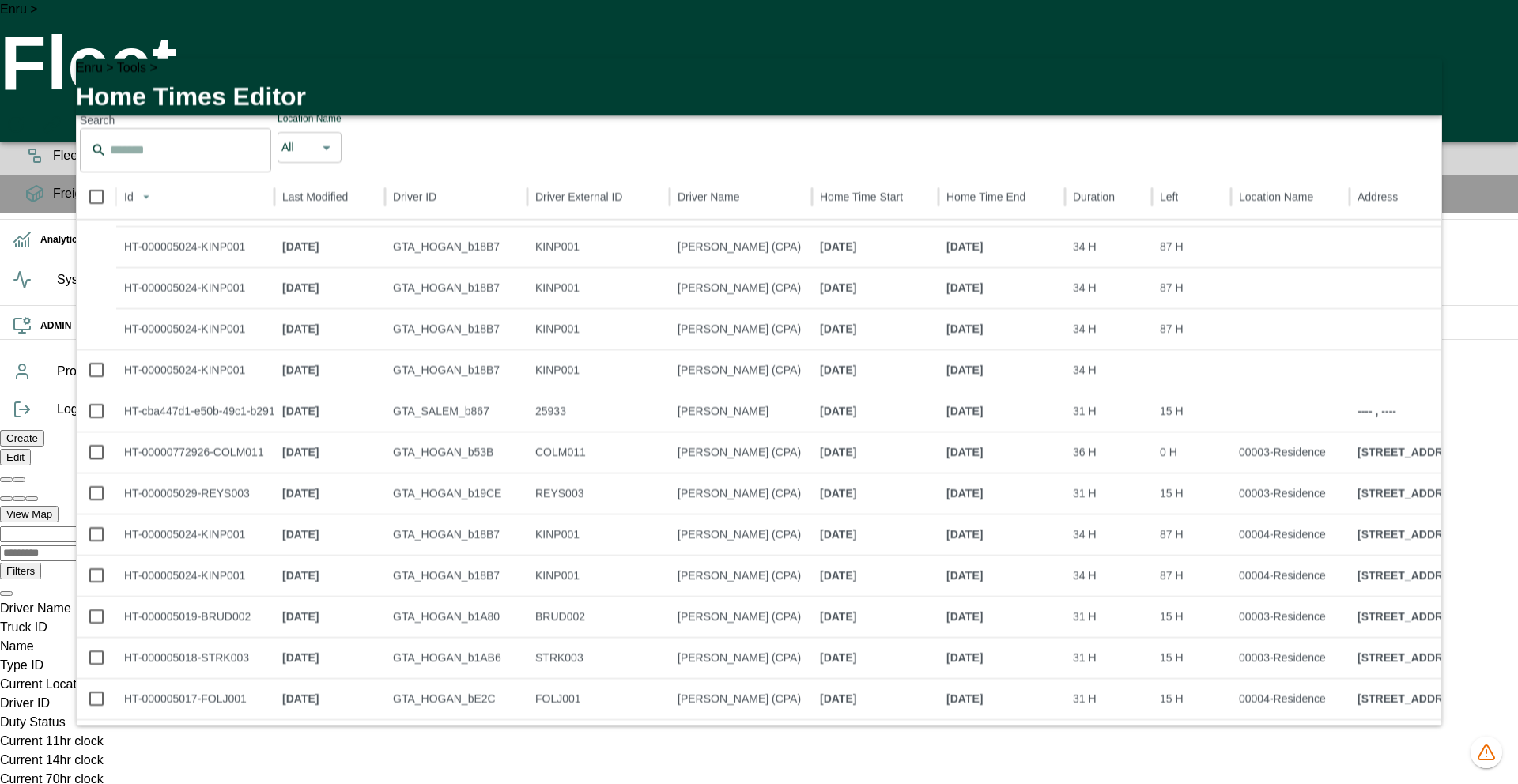
scroll to position [359, 0]
click at [1138, 104] on div "Network Error: API request failed" at bounding box center [1378, 79] width 253 height 63
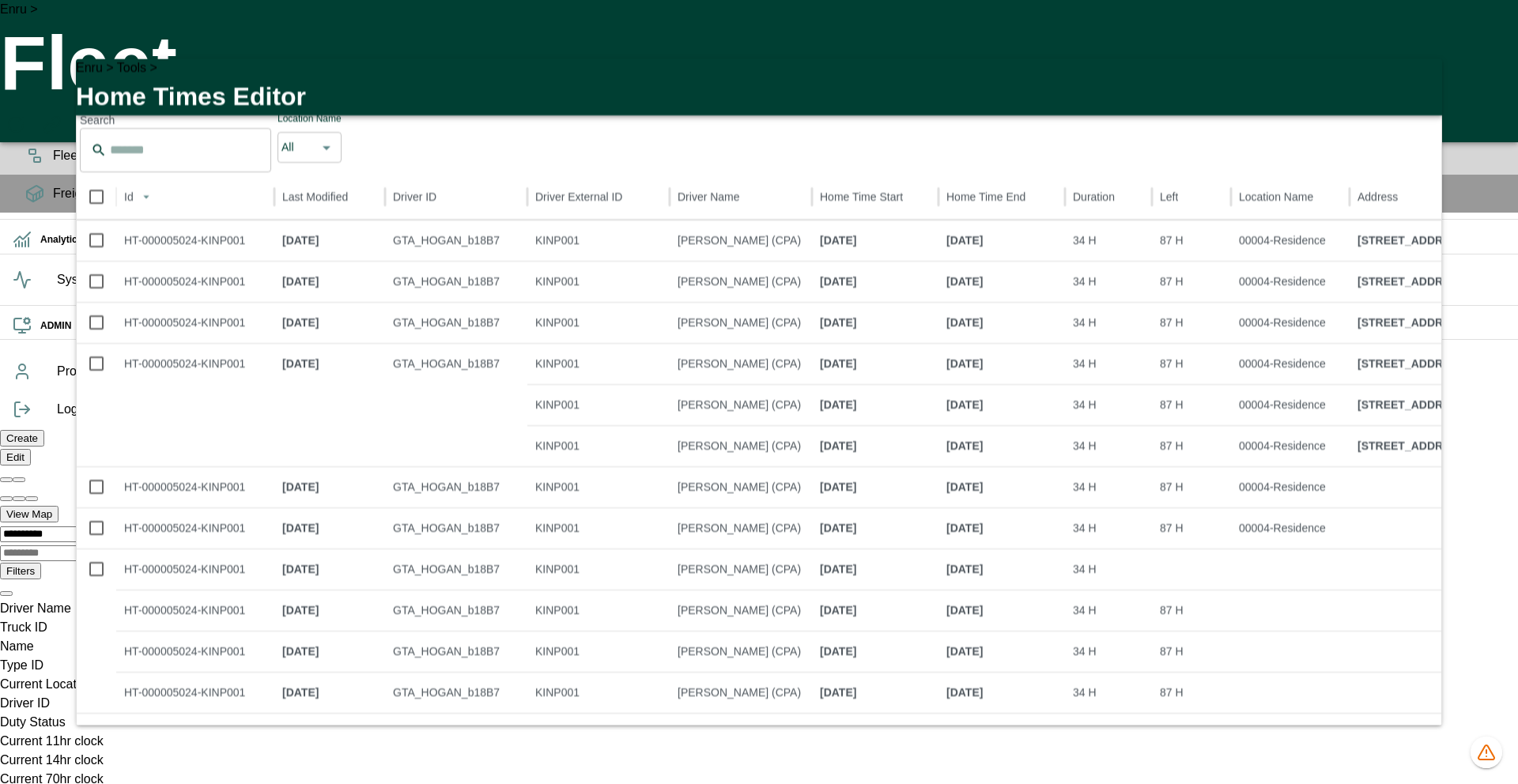
scroll to position [0, 0]
click at [1138, 80] on icon "button" at bounding box center [1420, 81] width 11 height 11
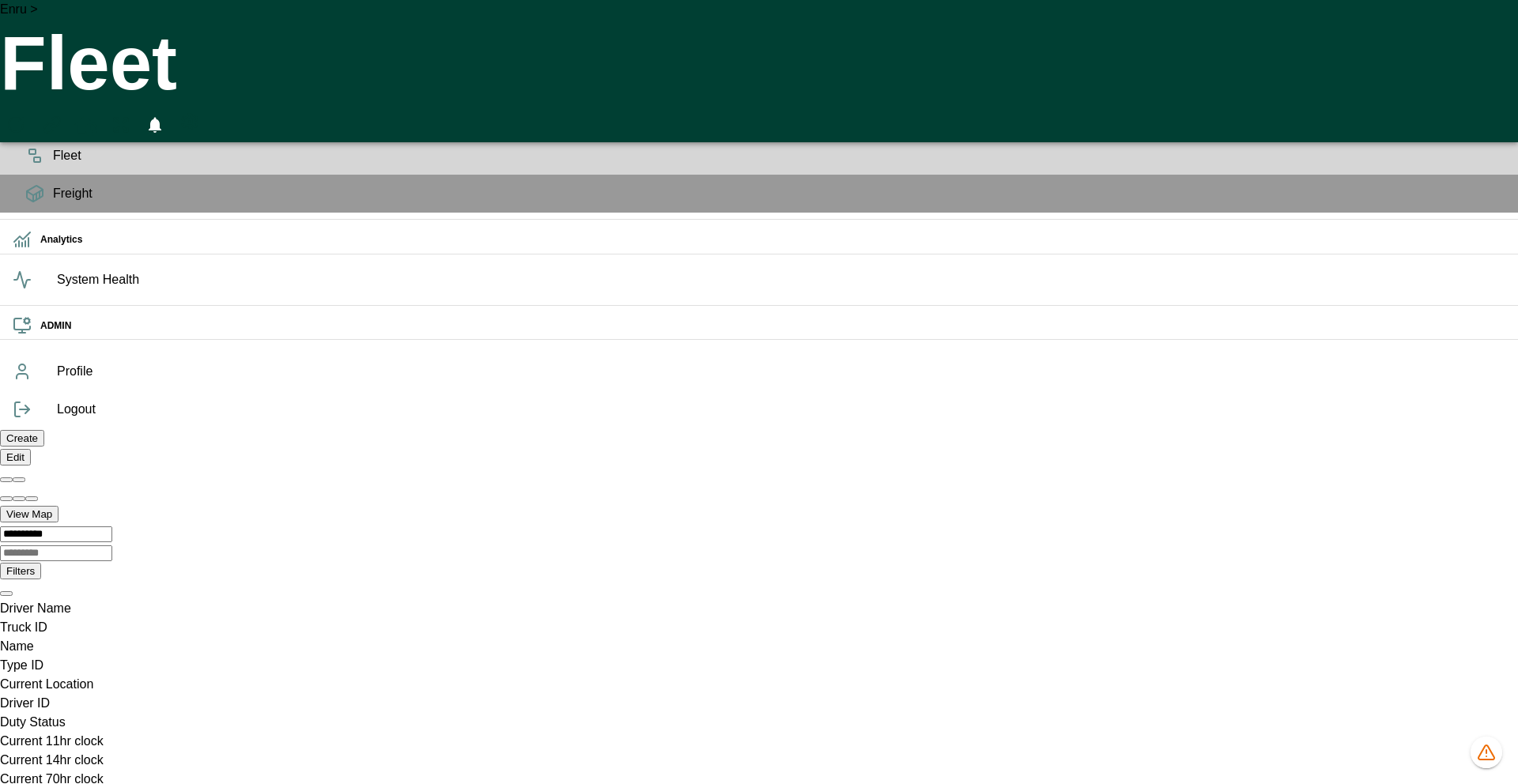
click at [97, 115] on icon "HomeTime Editor" at bounding box center [86, 125] width 23 height 20
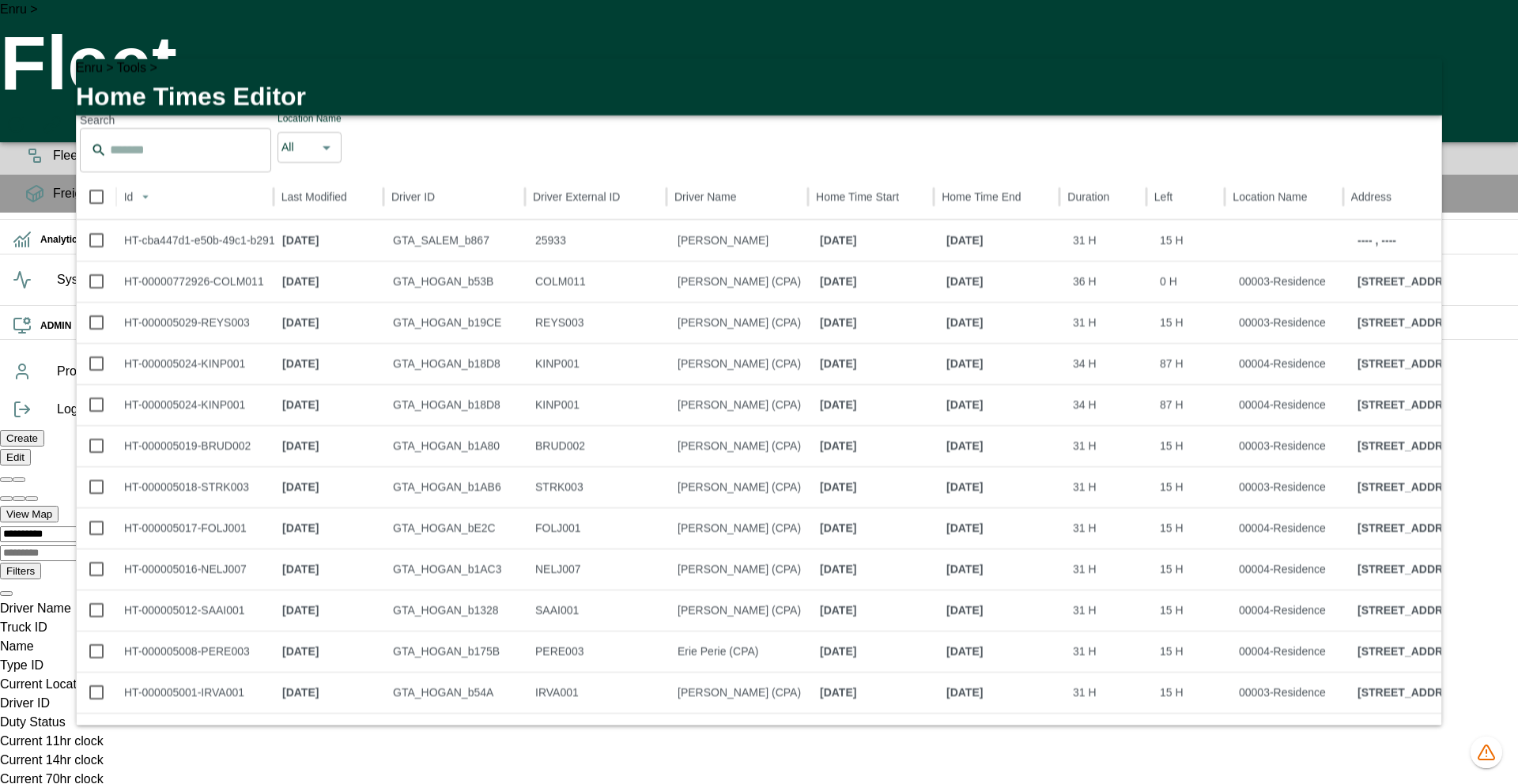
scroll to position [0, 1125280]
